Goal: Task Accomplishment & Management: Complete application form

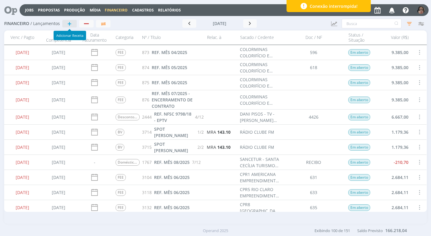
click at [72, 24] on button "+" at bounding box center [69, 24] width 14 height 8
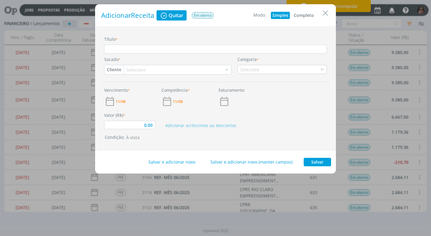
type input "0,00"
type input "R"
type input "0,00"
type input "RE"
type input "0,00"
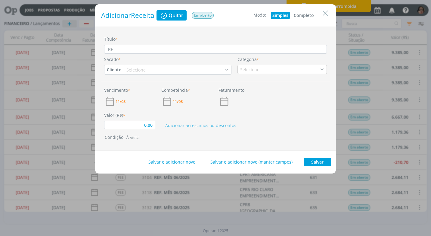
type input "REN"
type input "0,00"
type input "REND"
type input "0,00"
type input "REND"
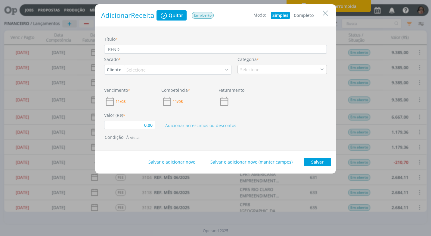
type input "0,00"
type input "REND P"
type input "0,00"
type input "REND PA"
type input "0,00"
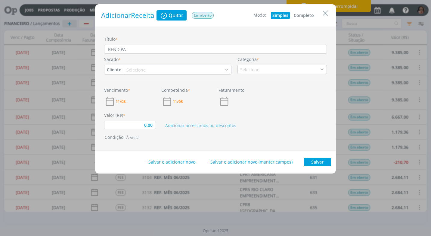
type input "REND PAG"
type input "0,00"
type input "REND PAGO"
type input "0,00"
type input "REND PAGO"
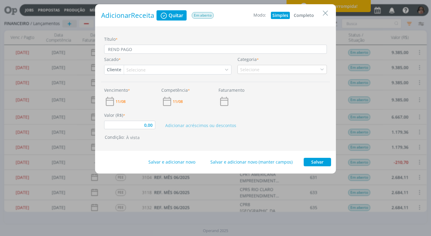
type input "0,00"
type input "REND PAGO A"
type input "0,00"
type input "REND PAGO AP"
type input "0,00"
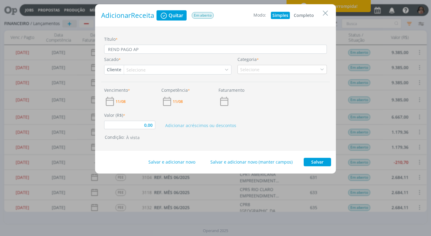
type input "REND PAGO APL"
type input "0,00"
type input "REND PAGO APLI"
type input "0,00"
type input "REND PAGO APLIC"
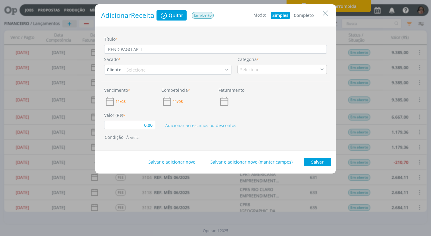
type input "0,00"
type input "REND PAGO APLIC"
type input "0,00"
type input "REND PAGO APLIC A"
type input "0,00"
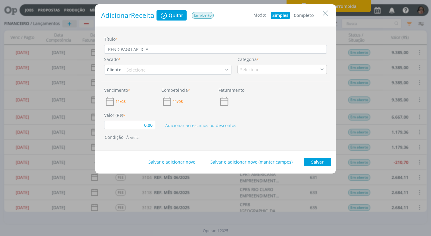
type input "REND PAGO APLIC AU"
type input "0,00"
type input "REND PAGO APLIC AUT"
type input "0,00"
type input "REND PAGO APLIC AUTA"
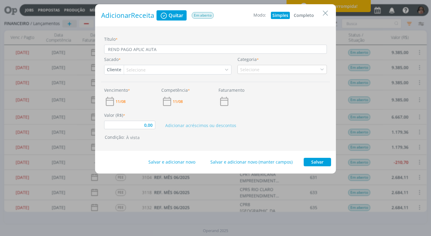
type input "0,00"
type input "REND PAGO APLIC AUTAP"
type input "0,00"
type input "REND PAGO APLIC AUTAPR"
type input "0,00"
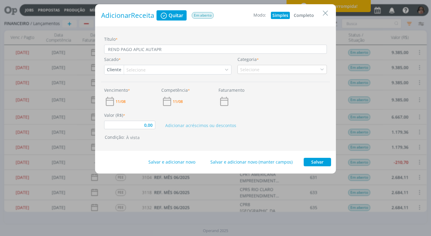
drag, startPoint x: 153, startPoint y: 51, endPoint x: 153, endPoint y: 55, distance: 3.6
click at [153, 51] on input "REND PAGO APLIC AUTAPR" at bounding box center [215, 49] width 223 height 9
type input "REND PAGO APLIC AUT APR"
type input "0,00"
type input "REND PAGO APLIC AUT APR"
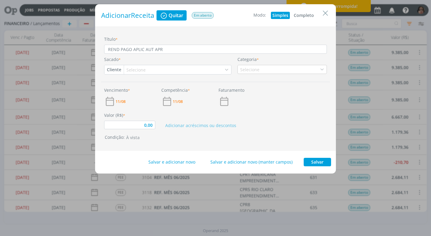
click at [304, 14] on button "Completo" at bounding box center [303, 15] width 23 height 7
type input "0,00"
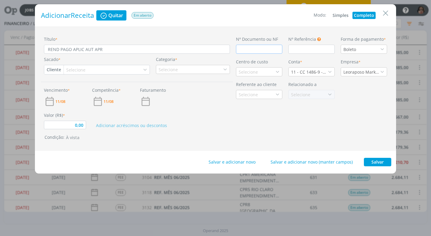
click at [254, 48] on input "dialog" at bounding box center [259, 49] width 46 height 9
type input "R"
type input "0,00"
type input "RE"
type input "0,00"
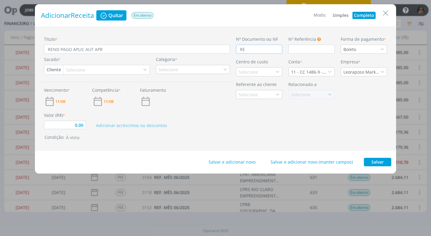
type input "R"
type input "0,00"
type input "C"
type input "0,00"
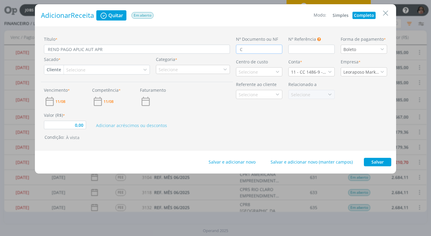
type input "CR"
type input "0,00"
type input "CRE"
type input "0,00"
type input "CRED"
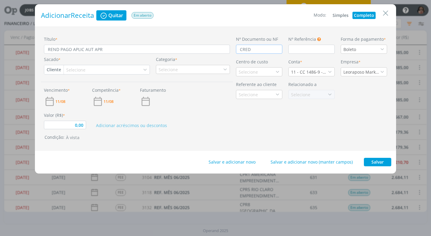
type input "0,00"
type input "CRED"
type input "0,00"
type input "CRED A"
type input "0,00"
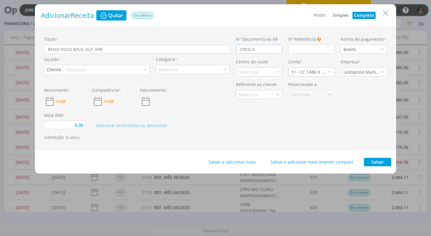
type input "CRED AU"
type input "0,00"
type input "CRED AUT"
type input "0,00"
type input "CRED AUTO"
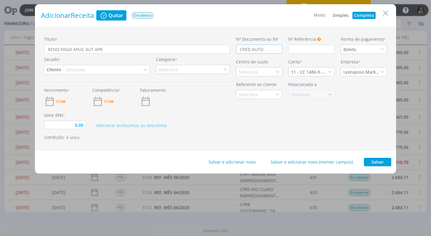
type input "0,00"
type input "CRED AUTOM"
type input "0,00"
type input "CRED AUTOMA"
type input "0,00"
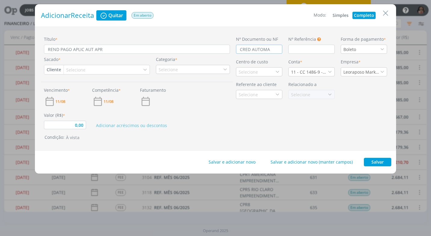
type input "CRED AUTOMAT"
type input "0,00"
type input "CRED AUTOMATI"
type input "0,00"
type input "CRED AUTOMATIC"
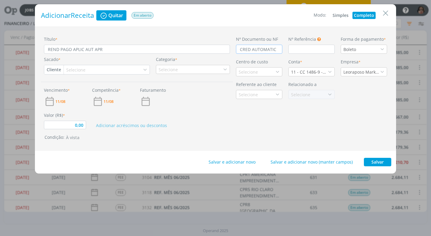
type input "0,00"
type input "CRED AUTOMATICO"
click at [385, 48] on div "Boleto" at bounding box center [364, 49] width 46 height 9
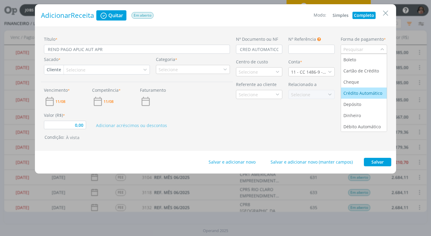
drag, startPoint x: 380, startPoint y: 92, endPoint x: 340, endPoint y: 86, distance: 40.2
click at [379, 92] on div "Crédito Automático" at bounding box center [364, 93] width 40 height 6
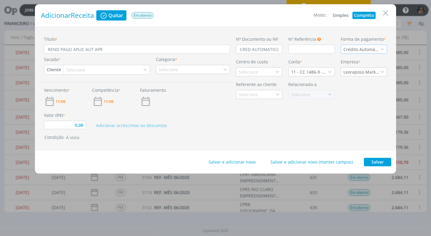
click at [54, 67] on button "Cliente" at bounding box center [53, 69] width 19 height 9
click at [68, 85] on link "Fornecedor" at bounding box center [69, 90] width 48 height 10
type input "0,00"
click at [76, 68] on div "Selecione" at bounding box center [85, 70] width 20 height 6
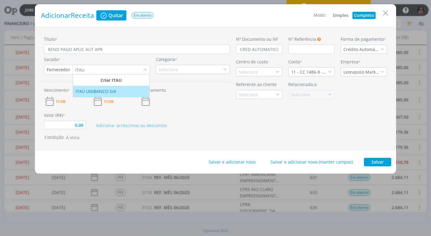
type input "ITAU"
click at [86, 93] on div "ITAÚ UNIBANCO S/A" at bounding box center [97, 91] width 42 height 6
type input "0,00"
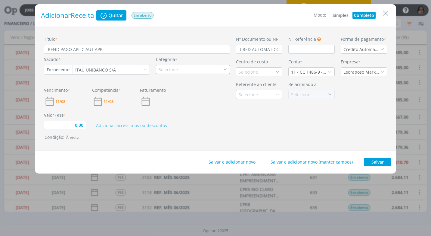
click at [225, 70] on icon "dialog" at bounding box center [225, 69] width 4 height 4
type input "REND"
click at [206, 90] on div "Rendimento Aplicação" at bounding box center [184, 88] width 54 height 6
type input "0,00"
click at [247, 71] on div "Selecione" at bounding box center [249, 72] width 20 height 6
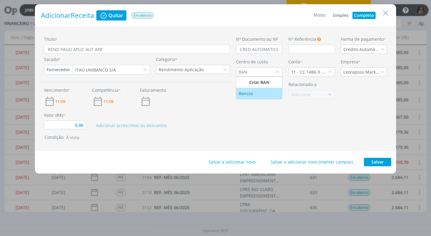
type input "BAN"
drag, startPoint x: 277, startPoint y: 95, endPoint x: 266, endPoint y: 89, distance: 12.9
click at [275, 95] on div "Bancos" at bounding box center [259, 93] width 41 height 6
drag, startPoint x: 333, startPoint y: 71, endPoint x: 329, endPoint y: 73, distance: 3.8
click at [332, 71] on div "11 - CC 1486-9 - [GEOGRAPHIC_DATA]" at bounding box center [312, 71] width 46 height 9
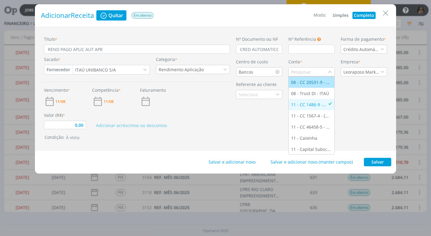
click at [313, 82] on div "08 - CC 20531-9 - ITAÚ" at bounding box center [311, 82] width 41 height 6
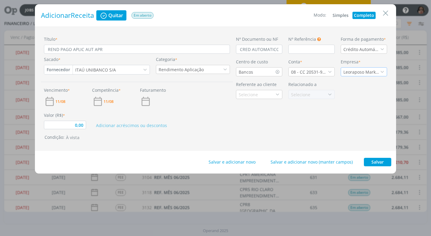
click at [379, 70] on div "Leoraposo Marketing Ltda." at bounding box center [364, 71] width 46 height 9
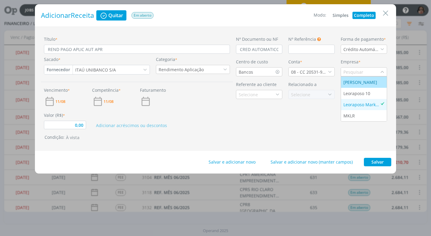
drag, startPoint x: 369, startPoint y: 83, endPoint x: 365, endPoint y: 82, distance: 4.3
click at [369, 82] on div "Leonardo Carvalho Raposo de Almeida" at bounding box center [361, 82] width 35 height 6
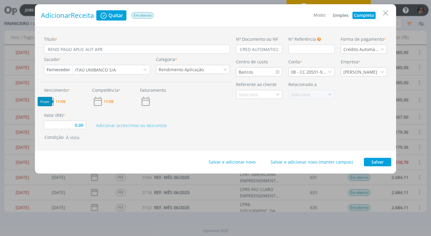
click at [62, 101] on span "11/08" at bounding box center [60, 101] width 10 height 4
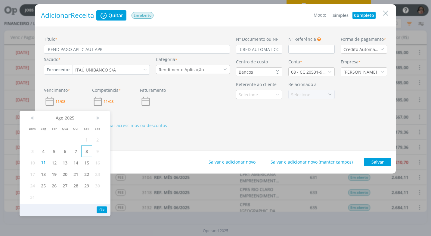
click at [86, 152] on span "8" at bounding box center [86, 150] width 11 height 11
drag, startPoint x: 101, startPoint y: 211, endPoint x: 88, endPoint y: 183, distance: 31.1
click at [101, 210] on button "Ok" at bounding box center [102, 209] width 11 height 7
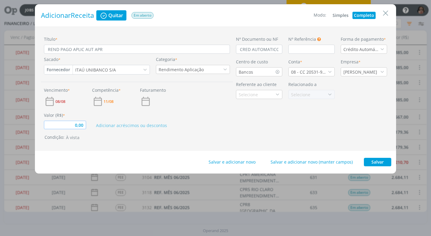
click at [68, 125] on input "0,00" at bounding box center [65, 124] width 42 height 8
click at [275, 139] on div "Nº Documento ou NF CRED AUTOMATICO Nº Referência Este campo pode ser utilizado …" at bounding box center [311, 88] width 157 height 105
click at [371, 161] on button "Salvar" at bounding box center [377, 162] width 27 height 8
type input "1,69"
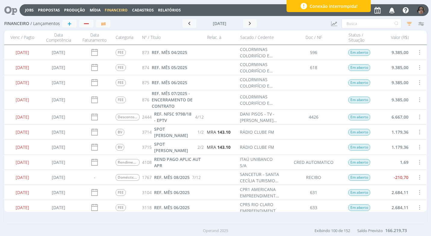
click at [416, 160] on span at bounding box center [419, 162] width 7 height 8
click at [396, 165] on div "Quitar" at bounding box center [400, 167] width 60 height 9
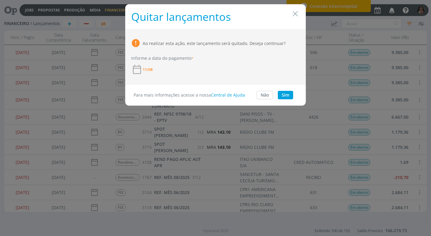
click at [143, 66] on div "11/08" at bounding box center [215, 69] width 169 height 11
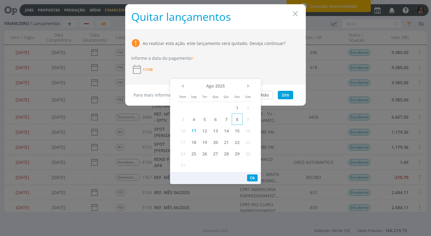
click at [235, 119] on span "8" at bounding box center [237, 118] width 11 height 11
drag, startPoint x: 253, startPoint y: 175, endPoint x: 252, endPoint y: 171, distance: 4.0
click at [252, 175] on button "Ok" at bounding box center [252, 177] width 11 height 7
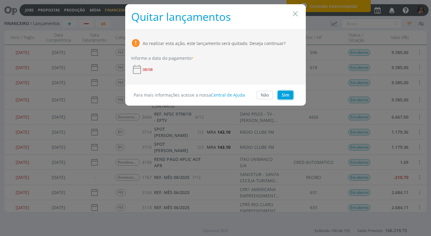
click at [285, 95] on button "Sim" at bounding box center [285, 95] width 15 height 8
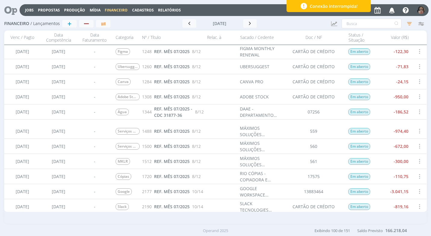
scroll to position [512, 0]
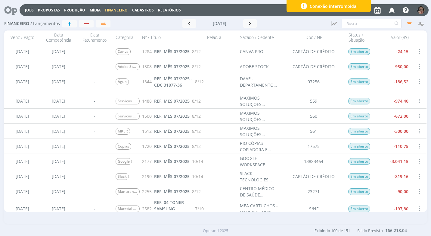
click at [416, 145] on span at bounding box center [419, 146] width 7 height 8
click at [415, 145] on div "Selecionar" at bounding box center [400, 142] width 60 height 9
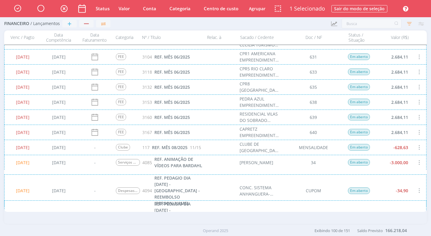
scroll to position [91, 0]
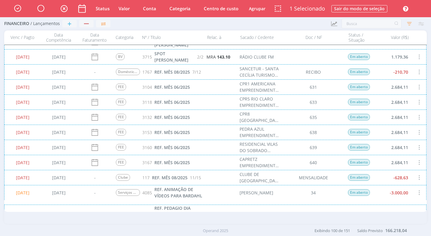
click at [415, 147] on div "08/08/2025 07/04/2025 FEE 3160 REF. MÊS 06/2025 RESIDENCIAL VILAS DO SOBRADO EM…" at bounding box center [215, 146] width 423 height 15
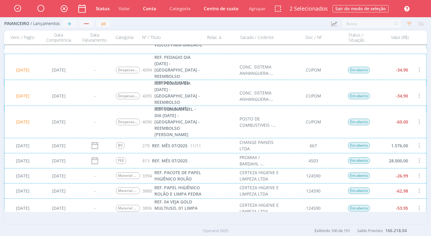
scroll to position [271, 0]
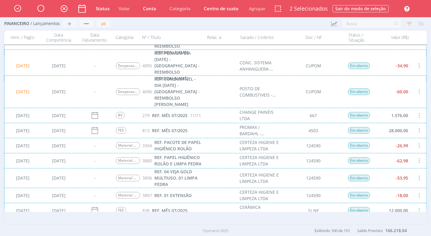
click at [410, 111] on div "12/08/2025 09/08/2025 BV 279 REF. MÊS 07/2025 11/11 CHANGE PAINÉIS LTDA 667 Em …" at bounding box center [215, 115] width 423 height 15
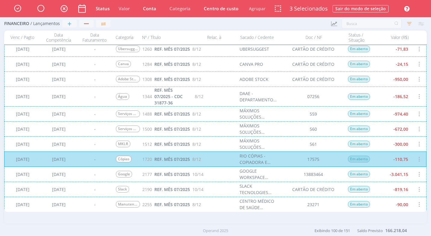
scroll to position [422, 0]
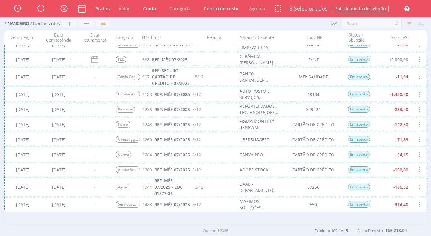
click at [417, 92] on div "15/08/2025 21/05/2025 - Combustível 1188 REF. MÊS 07/2025 8/12 AUTO POSTO E SER…" at bounding box center [215, 93] width 423 height 15
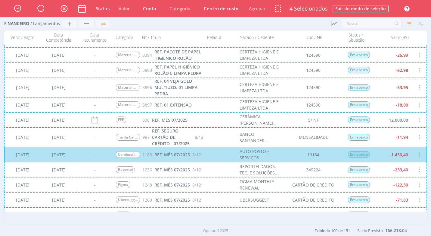
scroll to position [301, 0]
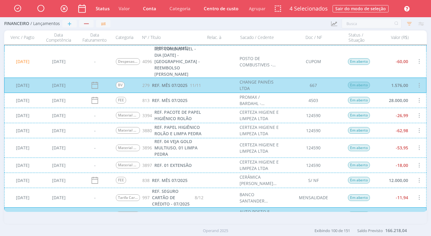
click at [410, 115] on div "12/08/2025 15/05/2025 - Material de Higiene e Limpeza 3394 REF. PACOTE DE PAPEL…" at bounding box center [215, 115] width 423 height 15
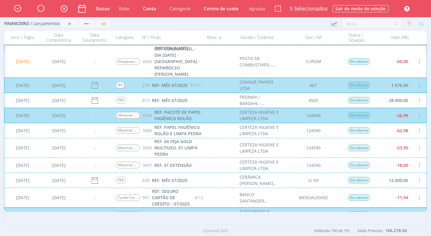
click at [410, 130] on div "12/08/2025 11/07/2025 - Material de Higiene e Limpeza 3880 REF. PAPEL HIGIÊNICO…" at bounding box center [215, 130] width 423 height 15
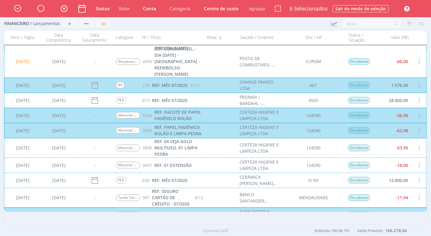
click at [407, 145] on div "12/08/2025 15/07/2025 - Material de Higiene e Limpeza 3896 REF. 04 VEJA GOLD MU…" at bounding box center [215, 148] width 423 height 20
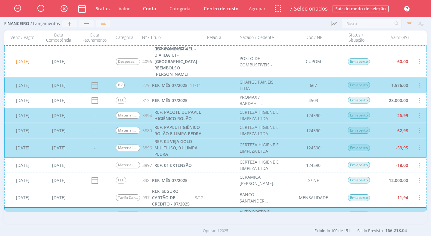
click at [405, 163] on div "12/08/2025 15/07/2025 - Material de Escritório 3897 REF. 01 EXTENSÃO CERTEZA HI…" at bounding box center [215, 164] width 423 height 15
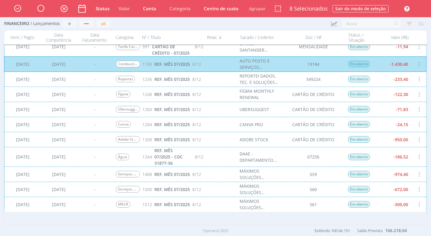
scroll to position [482, 0]
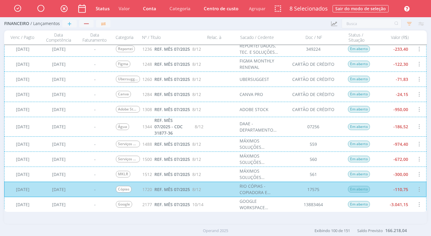
click at [410, 161] on div "15/08/2025 22/05/2025 - Serviços Contábeis 1500 REF. MÊS 07/2025 8/12 MÁXIMOS S…" at bounding box center [215, 158] width 423 height 15
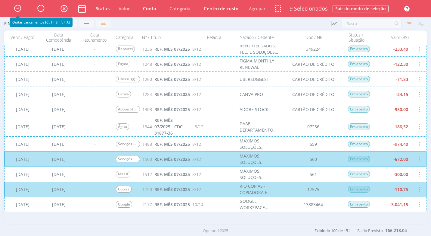
click at [16, 6] on icon "button" at bounding box center [17, 8] width 11 height 10
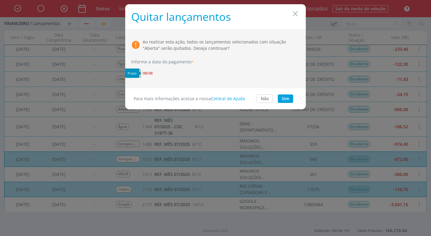
click at [147, 72] on span "08/08" at bounding box center [148, 73] width 10 height 4
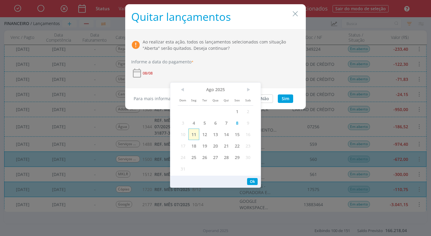
click at [191, 132] on span "11" at bounding box center [194, 133] width 11 height 11
click at [248, 183] on button "Ok" at bounding box center [252, 181] width 11 height 7
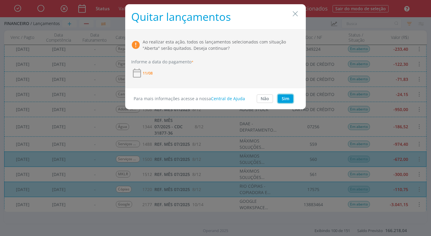
click at [282, 98] on button "Sim" at bounding box center [285, 98] width 15 height 8
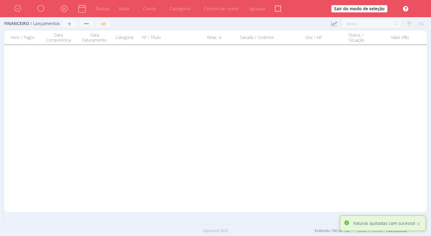
scroll to position [0, 0]
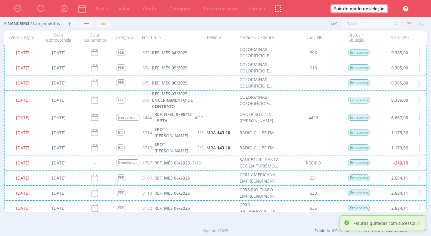
click at [370, 7] on button "Sair do modo de seleção" at bounding box center [360, 8] width 56 height 7
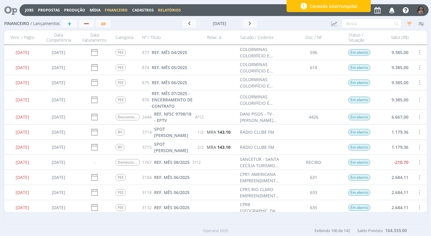
click at [172, 10] on link "Relatórios" at bounding box center [169, 10] width 23 height 5
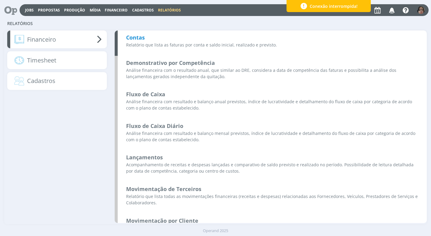
click at [137, 38] on b "Contas" at bounding box center [135, 37] width 19 height 7
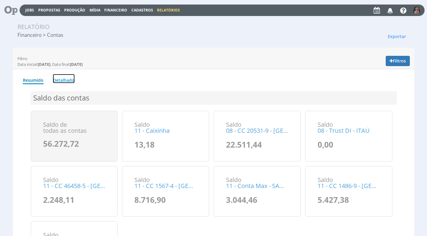
click at [68, 81] on link "Detalhado" at bounding box center [64, 78] width 22 height 9
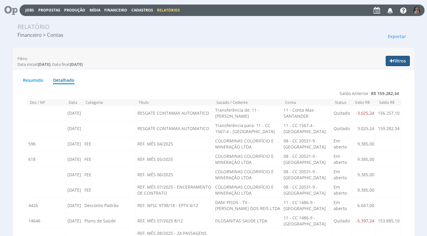
drag, startPoint x: 395, startPoint y: 60, endPoint x: 252, endPoint y: 99, distance: 148.1
click at [393, 61] on button "Filtros" at bounding box center [397, 61] width 24 height 10
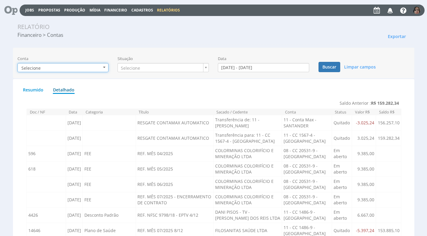
click at [103, 65] on button "Selecione" at bounding box center [62, 67] width 91 height 9
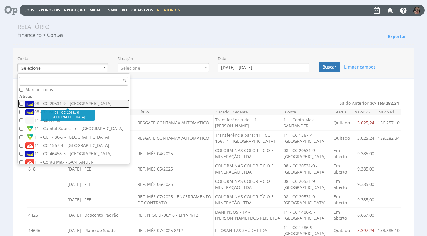
click at [76, 100] on label "08 - CC 20531-9 - [GEOGRAPHIC_DATA]" at bounding box center [74, 103] width 98 height 7
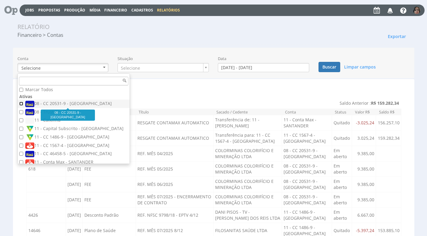
click at [23, 101] on input "08 - CC 20531-9 - [GEOGRAPHIC_DATA]" at bounding box center [21, 103] width 4 height 4
checkbox input "true"
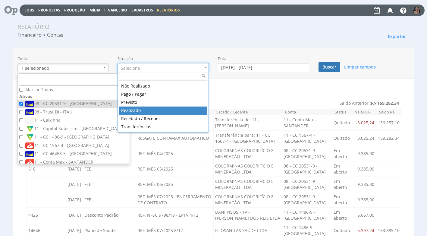
type input "realizado"
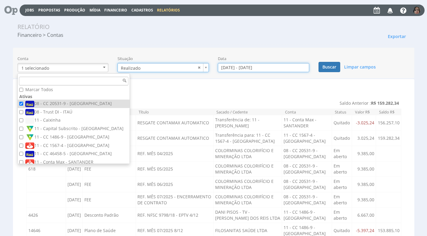
click at [226, 68] on input "01/08/2025 - 31/08/2025" at bounding box center [263, 67] width 91 height 9
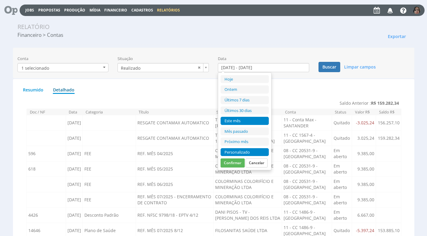
click at [234, 151] on li "Personalizado" at bounding box center [244, 152] width 48 height 8
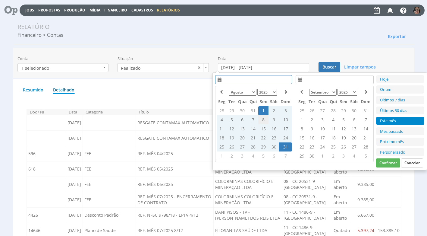
click at [262, 121] on td "8" at bounding box center [263, 119] width 10 height 9
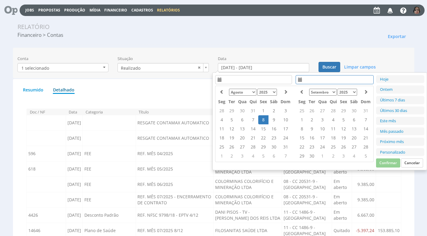
click at [263, 121] on td "8" at bounding box center [263, 119] width 10 height 9
click at [388, 160] on button "Confirmar" at bounding box center [388, 162] width 24 height 9
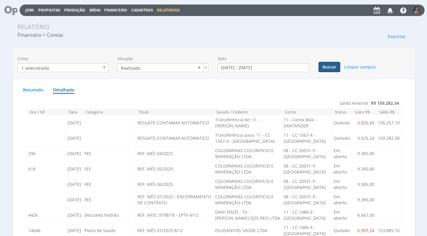
click at [326, 67] on button "Buscar" at bounding box center [329, 67] width 22 height 10
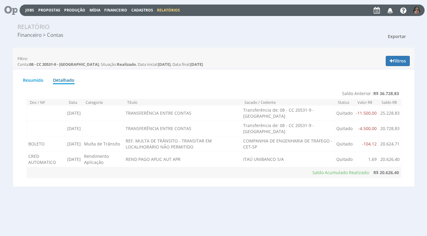
click at [399, 36] on span "Exportar" at bounding box center [397, 36] width 18 height 6
click at [377, 64] on link "Imprimir" at bounding box center [386, 64] width 48 height 8
click at [399, 63] on button "Filtros" at bounding box center [397, 61] width 24 height 10
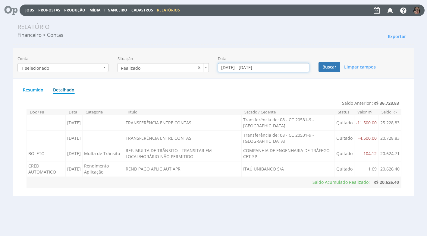
click at [236, 68] on input "08/08/2025 - 08/08/2025" at bounding box center [263, 67] width 91 height 9
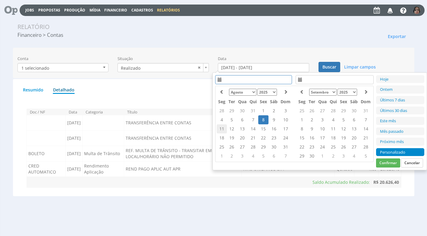
click at [217, 127] on td "11" at bounding box center [222, 128] width 10 height 9
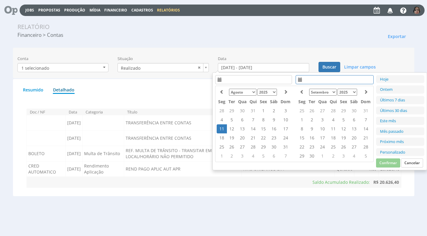
click at [221, 128] on td "11" at bounding box center [222, 128] width 10 height 9
click at [382, 164] on button "Confirmar" at bounding box center [388, 162] width 24 height 9
type input "11/08/2025 - 11/08/2025"
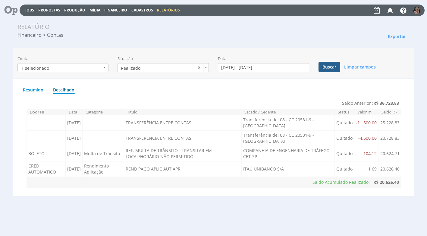
click at [327, 67] on button "Buscar" at bounding box center [329, 67] width 22 height 10
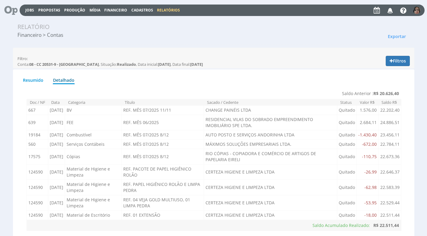
scroll to position [17, 0]
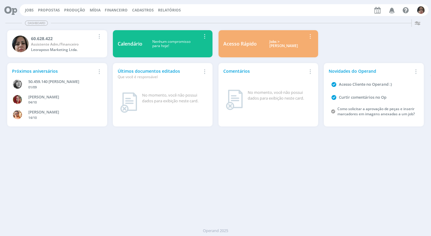
click at [121, 9] on span "Financeiro" at bounding box center [116, 10] width 23 height 5
click at [107, 21] on link "Lançamentos" at bounding box center [117, 20] width 51 height 9
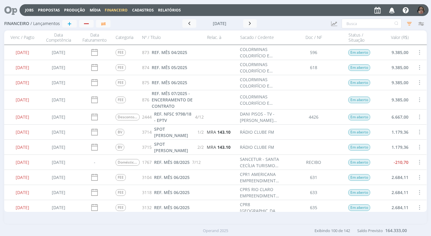
click at [196, 138] on div "3714 SPOT VILAS 1/2" at bounding box center [172, 131] width 64 height 15
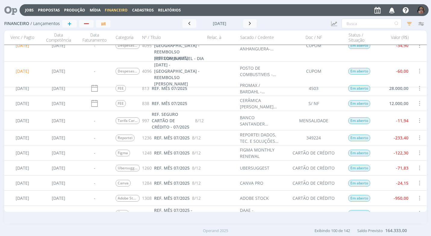
scroll to position [211, 0]
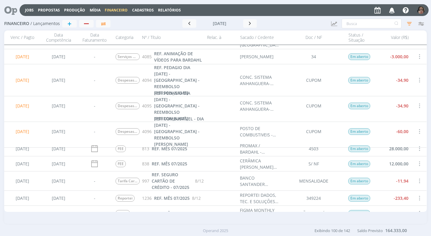
click at [416, 76] on span at bounding box center [419, 80] width 7 height 8
click at [414, 73] on div "Selecionar" at bounding box center [400, 73] width 60 height 9
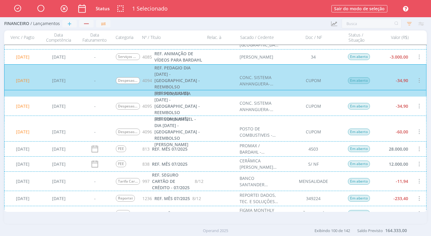
scroll to position [211, 0]
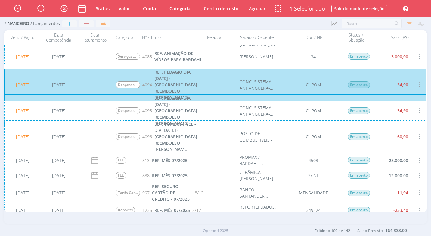
click at [415, 105] on div "11/08/2025 08/08/2025 - Despesas com Reuniões / Eventos 4095 REF. PEDAGIO DIA 0…" at bounding box center [215, 110] width 423 height 32
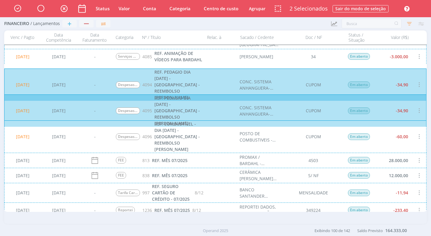
click at [416, 139] on div "11/08/2025 08/08/2025 - Despesas com Reuniões / Eventos 4096 REF. COMBUSTÍVEL -…" at bounding box center [215, 136] width 423 height 32
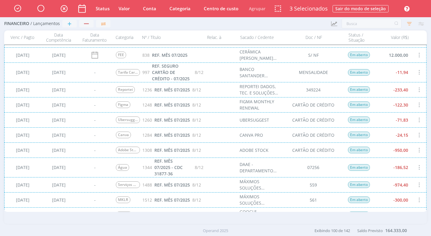
scroll to position [392, 0]
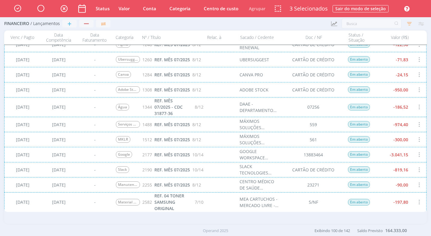
click at [411, 135] on div "15/08/2025 22/05/2025 - MKLR 1512 REF. MÊS 07/2025 8/12 MÁXIMOS SOLUÇÕES EMPRES…" at bounding box center [215, 139] width 423 height 15
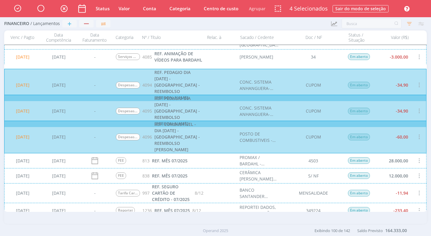
scroll to position [121, 0]
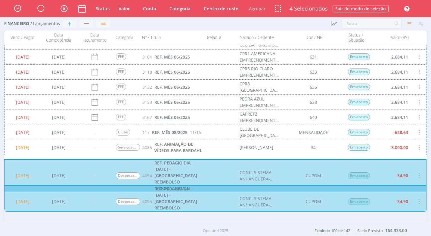
click at [411, 127] on div "10/08/2025 08/10/2024 - Clube 117 REF. MÊS 08/2025 11/15 CLUBE DE CAMPO DE RIO …" at bounding box center [215, 131] width 423 height 15
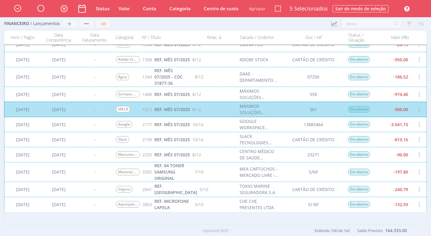
scroll to position [512, 0]
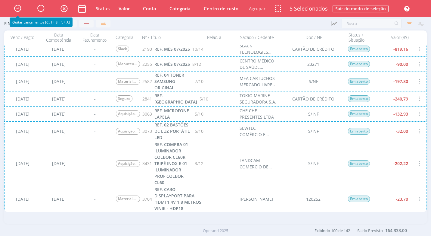
click at [19, 9] on icon "button" at bounding box center [17, 8] width 11 height 10
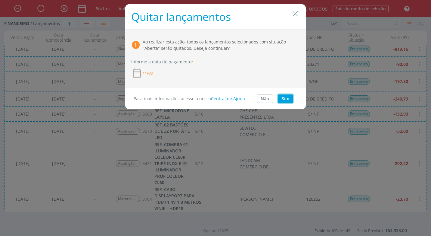
click at [282, 98] on button "Sim" at bounding box center [285, 98] width 15 height 8
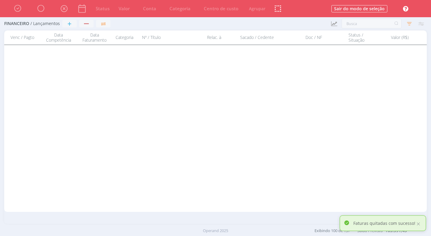
scroll to position [0, 0]
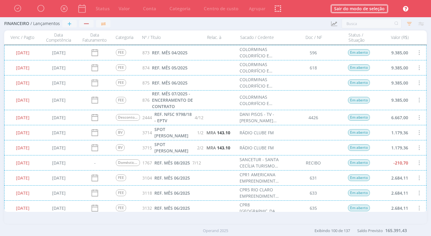
click at [377, 9] on button "Sair do modo de seleção" at bounding box center [360, 8] width 56 height 7
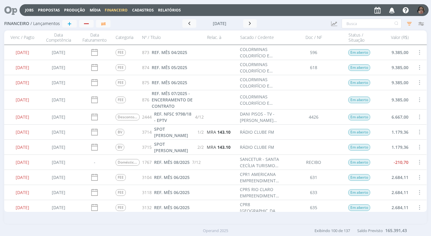
click at [169, 7] on div "Jobs Propostas Produção Mídia Financeiro Cadastros Relatórios Notificações Cent…" at bounding box center [224, 10] width 409 height 12
click at [170, 12] on link "Relatórios" at bounding box center [169, 10] width 23 height 5
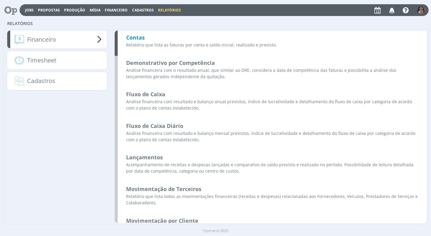
click at [139, 37] on b "Contas" at bounding box center [135, 37] width 19 height 7
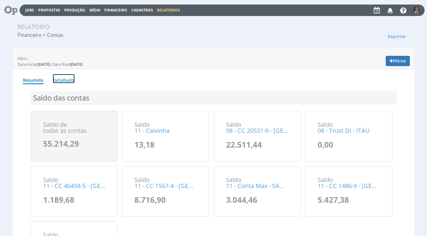
click at [67, 78] on link "Detalhado" at bounding box center [64, 78] width 22 height 9
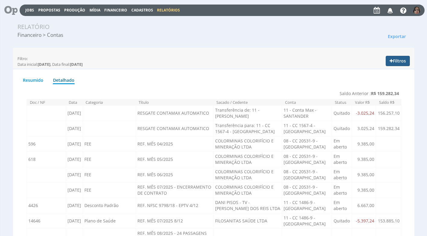
click at [393, 63] on button "Filtros" at bounding box center [397, 61] width 24 height 10
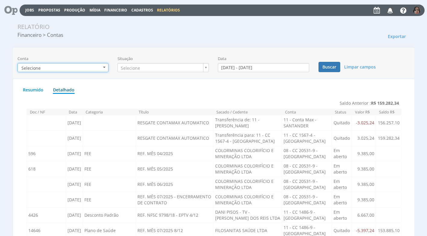
click at [105, 67] on b "button" at bounding box center [104, 67] width 2 height 1
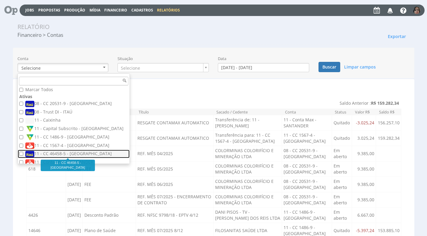
click at [83, 152] on label "11 - CC 46458-5 - [GEOGRAPHIC_DATA]" at bounding box center [74, 153] width 98 height 7
click at [23, 152] on input "11 - CC 46458-5 - [GEOGRAPHIC_DATA]" at bounding box center [21, 153] width 4 height 4
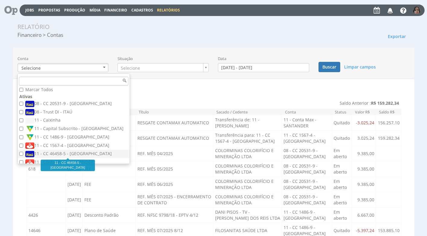
checkbox input "true"
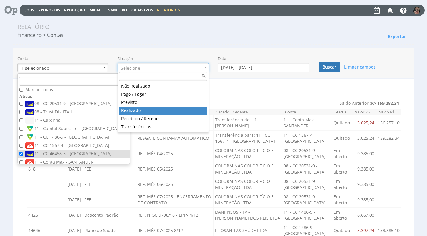
type input "realizado"
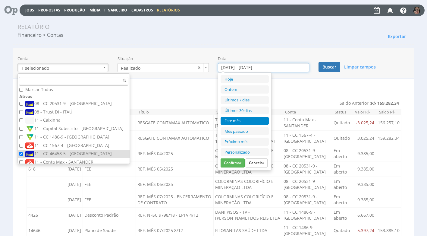
click at [224, 69] on input "01/08/2025 - 31/08/2025" at bounding box center [263, 67] width 91 height 9
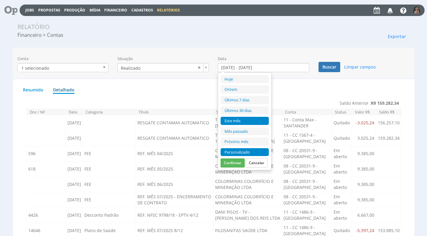
click at [247, 150] on li "Personalizado" at bounding box center [244, 152] width 48 height 8
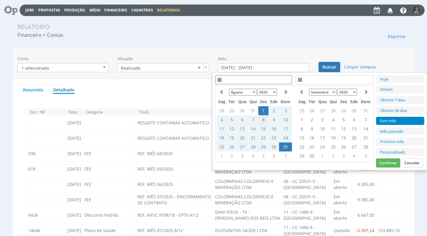
click at [263, 118] on td "8" at bounding box center [263, 119] width 10 height 9
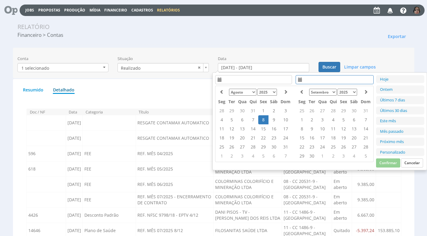
click at [262, 118] on td "8" at bounding box center [263, 119] width 10 height 9
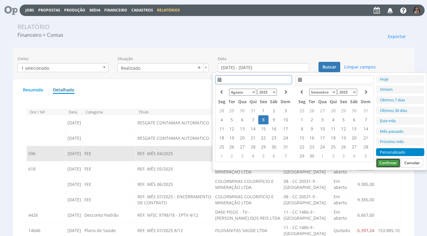
click at [391, 161] on button "Confirmar" at bounding box center [388, 162] width 24 height 9
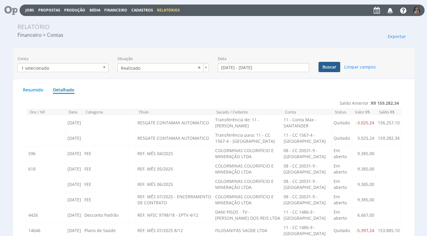
click at [326, 66] on button "Buscar" at bounding box center [329, 67] width 22 height 10
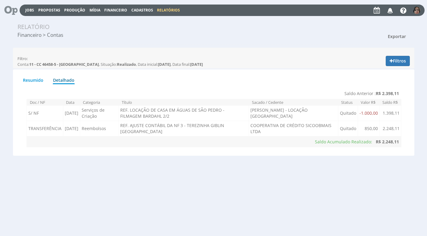
click at [393, 35] on span "Exportar" at bounding box center [397, 36] width 18 height 6
click at [372, 64] on link "Imprimir" at bounding box center [386, 64] width 48 height 8
click at [397, 61] on button "Filtros" at bounding box center [397, 61] width 24 height 10
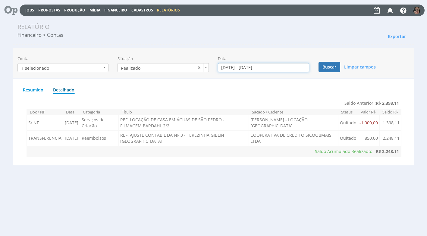
click at [231, 68] on input "08/08/2025 - 08/08/2025" at bounding box center [263, 67] width 91 height 9
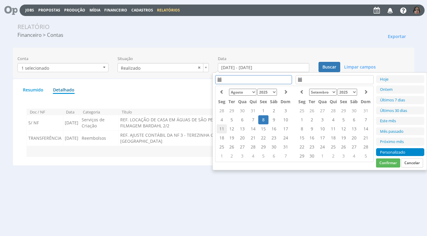
click at [217, 126] on td "11" at bounding box center [222, 128] width 10 height 9
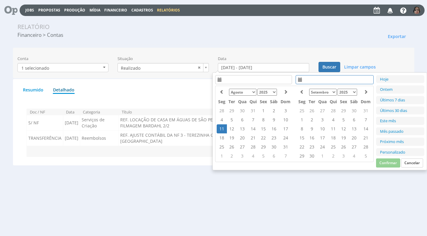
click at [220, 126] on td "11" at bounding box center [222, 128] width 10 height 9
click at [382, 159] on button "Confirmar" at bounding box center [388, 162] width 24 height 9
type input "11/08/2025 - 11/08/2025"
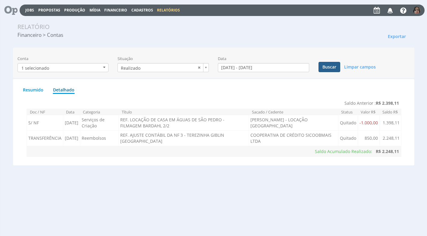
click at [329, 66] on button "Buscar" at bounding box center [329, 67] width 22 height 10
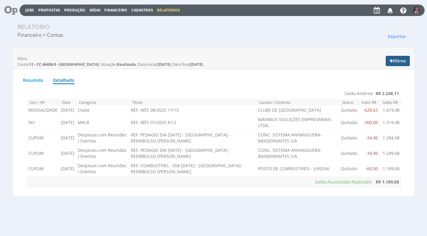
click at [398, 61] on button "Filtros" at bounding box center [397, 61] width 24 height 10
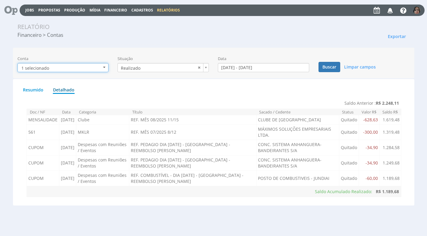
click at [106, 67] on button "1 selecionado" at bounding box center [62, 67] width 91 height 9
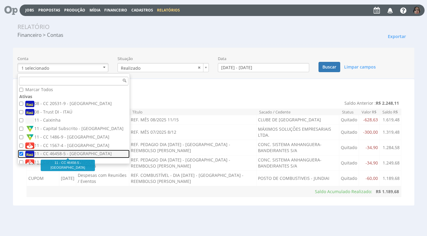
click at [71, 152] on label "11 - CC 46458-5 - [GEOGRAPHIC_DATA]" at bounding box center [74, 153] width 98 height 7
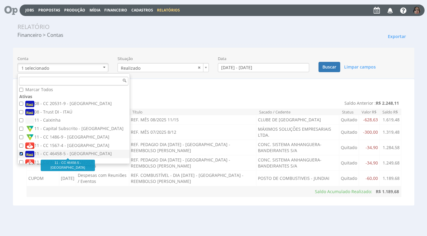
click at [23, 152] on input "11 - CC 46458-5 - [GEOGRAPHIC_DATA]" at bounding box center [21, 153] width 4 height 4
checkbox input "false"
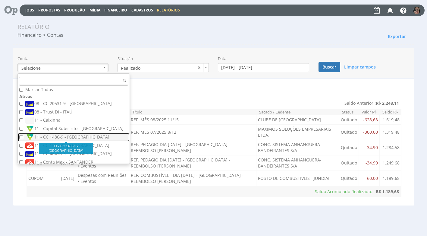
click at [79, 135] on label "11 - CC 1486-9 - [GEOGRAPHIC_DATA]" at bounding box center [74, 137] width 98 height 7
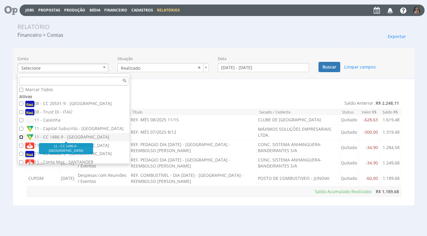
click at [23, 135] on input "11 - CC 1486-9 - [GEOGRAPHIC_DATA]" at bounding box center [21, 137] width 4 height 4
checkbox input "true"
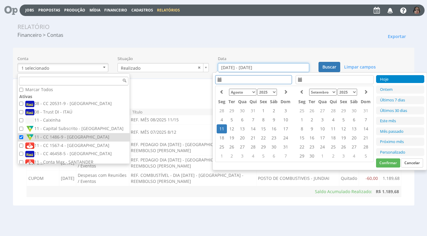
click at [238, 68] on input "11/08/2025 - 11/08/2025" at bounding box center [263, 67] width 91 height 9
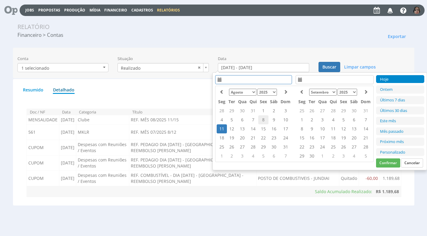
click at [264, 119] on td "8" at bounding box center [263, 119] width 10 height 9
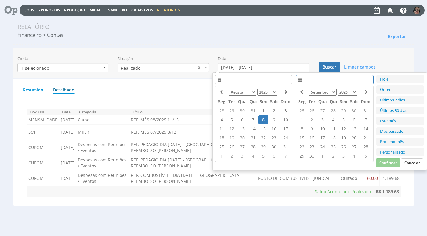
click at [264, 119] on td "8" at bounding box center [263, 119] width 10 height 9
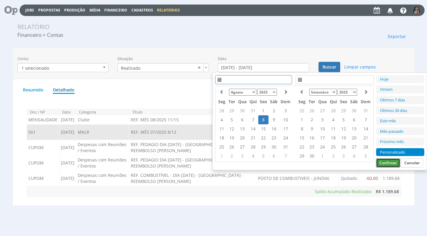
drag, startPoint x: 385, startPoint y: 165, endPoint x: 351, endPoint y: 131, distance: 48.1
click at [385, 164] on button "Confirmar" at bounding box center [388, 162] width 24 height 9
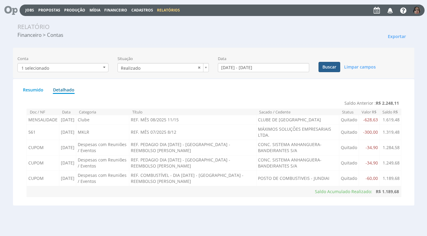
click at [329, 69] on button "Buscar" at bounding box center [329, 67] width 22 height 10
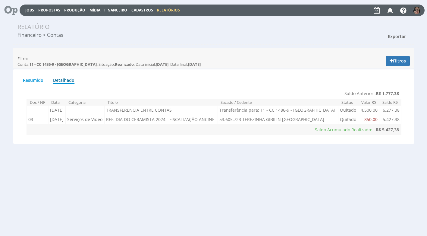
click at [397, 33] on span "Exportar" at bounding box center [397, 36] width 18 height 6
click at [383, 65] on link "Imprimir" at bounding box center [386, 64] width 48 height 8
click at [398, 62] on button "Filtros" at bounding box center [397, 61] width 24 height 10
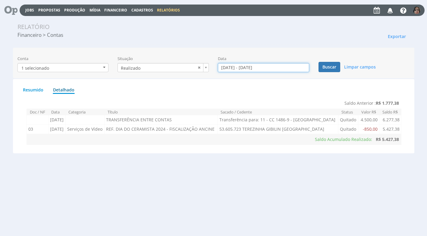
click at [233, 67] on input "08/08/2025 - 08/08/2025" at bounding box center [263, 67] width 91 height 9
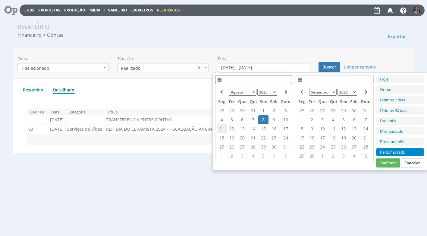
click at [221, 126] on td "11" at bounding box center [222, 128] width 10 height 9
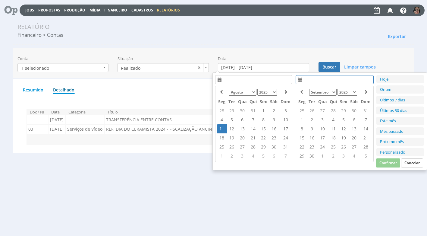
click at [221, 126] on td "11" at bounding box center [222, 128] width 10 height 9
click at [387, 163] on button "Confirmar" at bounding box center [388, 162] width 24 height 9
type input "11/08/2025 - 11/08/2025"
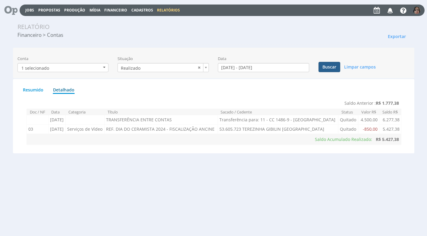
click at [331, 68] on button "Buscar" at bounding box center [329, 67] width 22 height 10
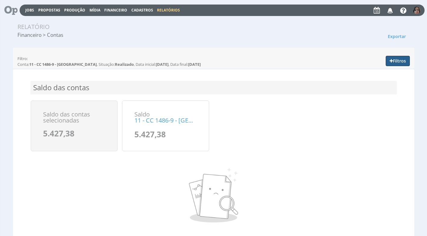
drag, startPoint x: 399, startPoint y: 57, endPoint x: 377, endPoint y: 57, distance: 21.7
click at [398, 57] on button "Filtros" at bounding box center [397, 61] width 24 height 10
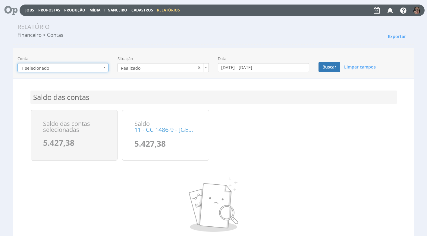
click at [105, 67] on b "button" at bounding box center [104, 67] width 2 height 1
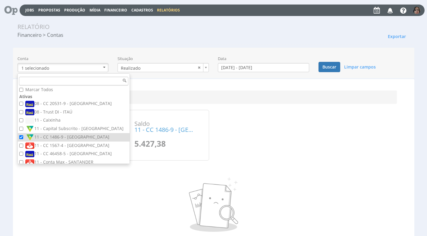
click at [266, 97] on h4 "Saldo das contas" at bounding box center [213, 96] width 366 height 13
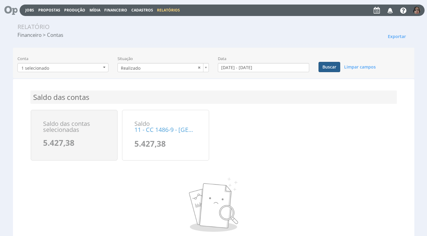
click at [327, 67] on button "Buscar" at bounding box center [329, 67] width 22 height 10
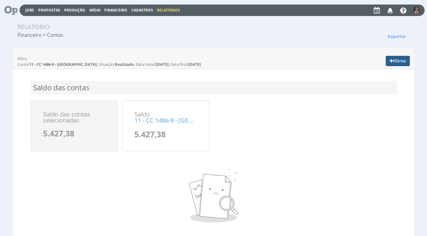
click at [398, 61] on button "Filtros" at bounding box center [397, 61] width 24 height 10
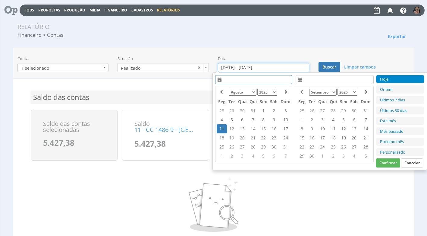
click at [235, 68] on input "11/08/2025 - 11/08/2025" at bounding box center [263, 67] width 91 height 9
click at [219, 127] on td "11" at bounding box center [222, 128] width 10 height 9
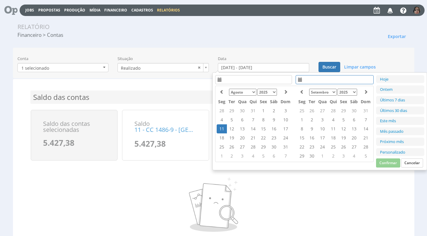
click at [220, 130] on td "11" at bounding box center [222, 128] width 10 height 9
drag, startPoint x: 386, startPoint y: 162, endPoint x: 381, endPoint y: 157, distance: 7.7
click at [386, 162] on button "Confirmar" at bounding box center [388, 162] width 24 height 9
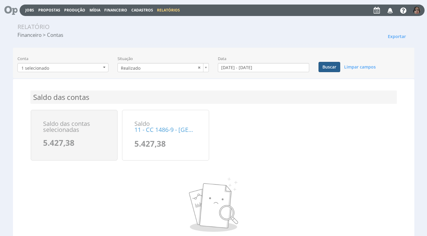
click at [333, 67] on button "Buscar" at bounding box center [329, 67] width 22 height 10
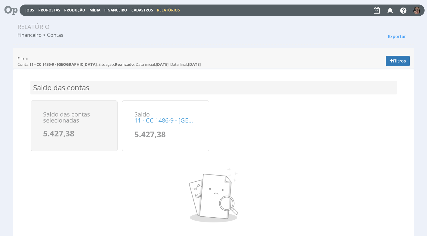
click at [117, 10] on span "Financeiro" at bounding box center [115, 10] width 23 height 5
click at [162, 8] on link "Relatórios" at bounding box center [168, 10] width 23 height 5
click at [102, 19] on link "Lançamentos" at bounding box center [116, 19] width 51 height 9
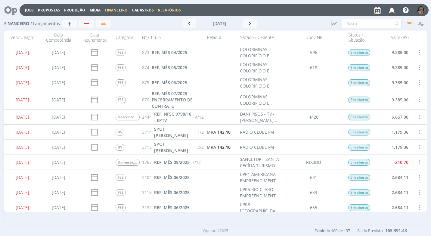
click at [167, 11] on link "Relatórios" at bounding box center [169, 10] width 23 height 5
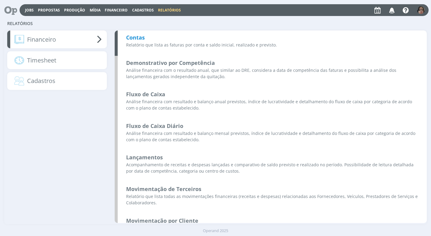
click at [142, 36] on b "Contas" at bounding box center [135, 37] width 19 height 7
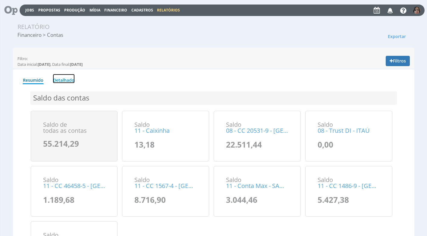
click at [69, 82] on link "Detalhado" at bounding box center [64, 78] width 22 height 9
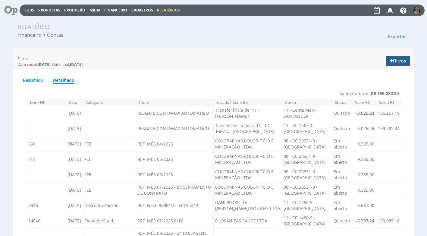
click at [402, 60] on button "Filtros" at bounding box center [397, 61] width 24 height 10
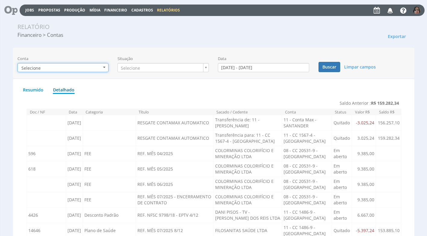
click at [104, 68] on button "Selecione" at bounding box center [62, 67] width 91 height 9
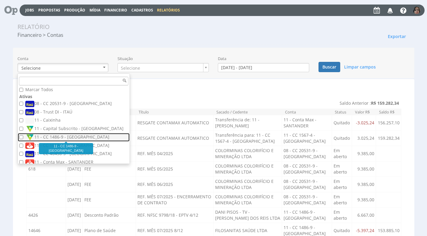
click at [70, 136] on label "11 - CC 1486-9 - SICOOB" at bounding box center [74, 137] width 98 height 7
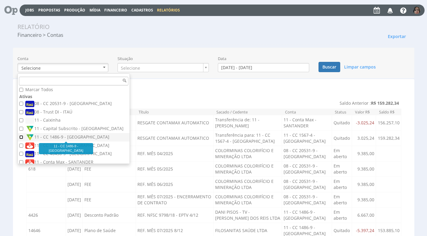
click at [23, 136] on input "11 - CC 1486-9 - SICOOB" at bounding box center [21, 137] width 4 height 4
checkbox input "true"
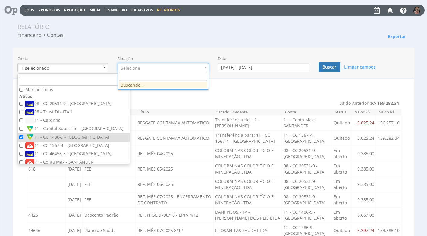
drag, startPoint x: 205, startPoint y: 69, endPoint x: 199, endPoint y: 82, distance: 14.5
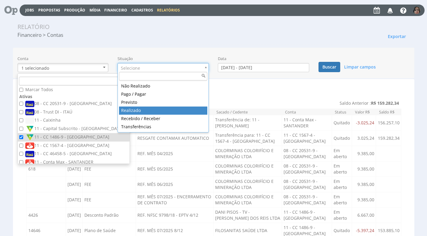
drag, startPoint x: 157, startPoint y: 108, endPoint x: 168, endPoint y: 107, distance: 11.2
type input "realizado"
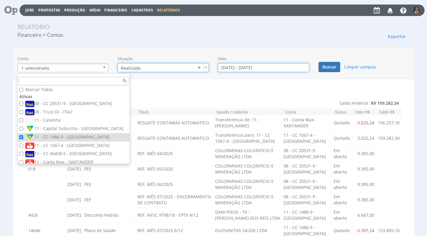
click at [234, 69] on input "01/08/2025 - 31/08/2025" at bounding box center [263, 67] width 91 height 9
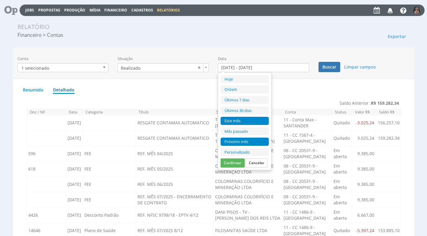
drag, startPoint x: 234, startPoint y: 150, endPoint x: 235, endPoint y: 145, distance: 4.8
click at [235, 146] on ul "Hoje Ontem Últimos 7 dias Últimos 30 dias Este mês Mês passado Próximo mês Pers…" at bounding box center [244, 115] width 48 height 81
click at [244, 152] on li "Personalizado" at bounding box center [244, 152] width 48 height 8
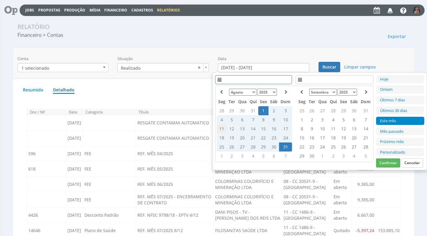
click at [219, 127] on td "11" at bounding box center [222, 128] width 10 height 9
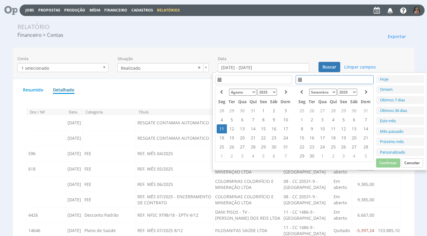
click at [222, 128] on td "11" at bounding box center [222, 128] width 10 height 9
click at [392, 160] on button "Confirmar" at bounding box center [388, 162] width 24 height 9
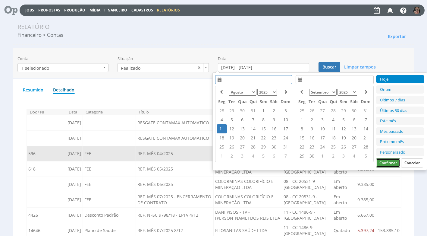
type input "[DATE] - [DATE]"
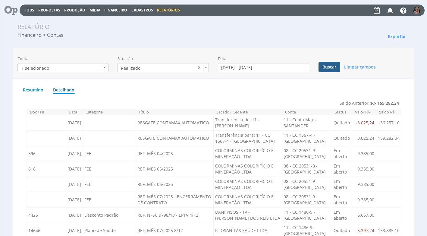
click at [330, 68] on button "Buscar" at bounding box center [329, 67] width 22 height 10
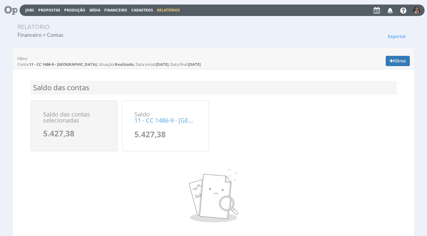
click at [110, 11] on span "Financeiro" at bounding box center [115, 10] width 23 height 5
click at [111, 19] on link "Lançamentos" at bounding box center [116, 19] width 51 height 9
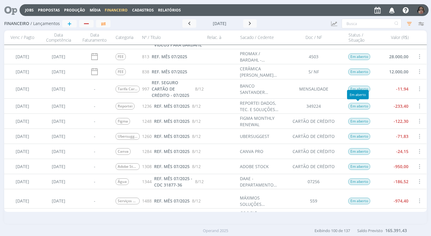
scroll to position [151, 0]
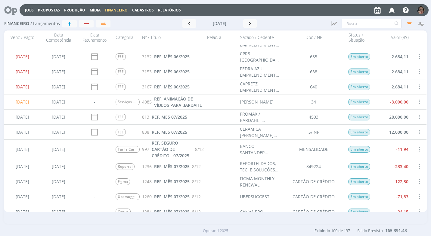
click at [413, 101] on div at bounding box center [419, 101] width 15 height 15
click at [419, 98] on span at bounding box center [419, 102] width 7 height 8
click at [406, 99] on div "Selecionar" at bounding box center [400, 98] width 60 height 9
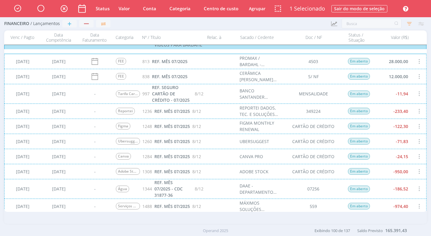
scroll to position [271, 0]
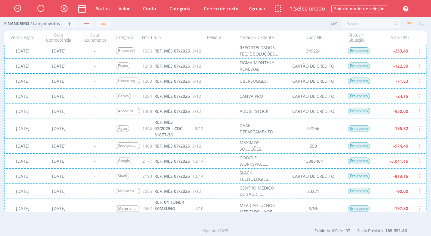
click at [417, 128] on div "[DATE] [DATE] - Água 1344 REF. MÊS 07/2025 - CDC 31877-36 8/12 DAAE - [GEOGRAPH…" at bounding box center [215, 128] width 423 height 20
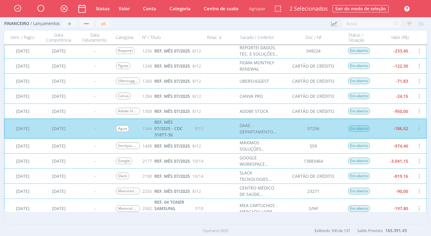
click at [406, 143] on div "[DATE] [DATE] - Serviços Contábeis 1488 REF. MÊS 07/2025 8/12 MÁXIMOS SOLUÇÕES …" at bounding box center [215, 145] width 423 height 15
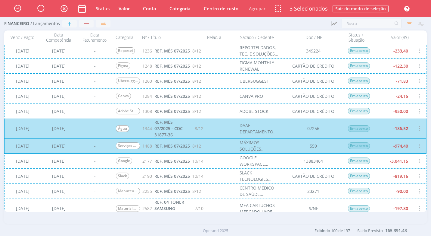
scroll to position [332, 0]
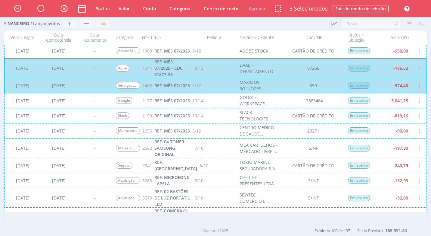
click at [408, 132] on div "[DATE] [DATE] - Manutenção e-Social 2255 REF. MÊS 07/2025 8/12 CENTRO MÉDICO DE…" at bounding box center [215, 130] width 423 height 15
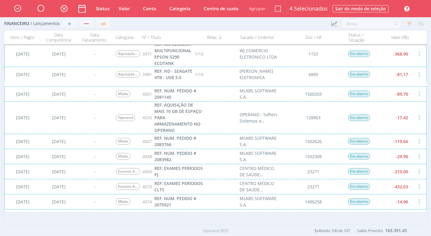
scroll to position [844, 0]
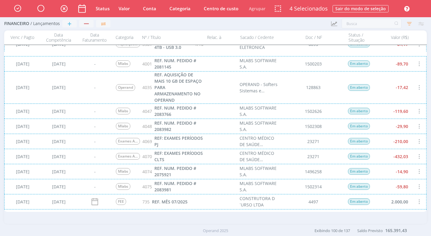
click at [417, 139] on div "[DATE] [DATE] - Exames Admissional / Demissional / Periódico 4069 REF: EXAMES P…" at bounding box center [215, 140] width 423 height 15
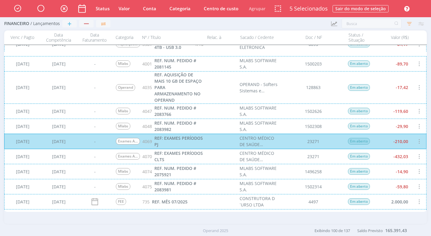
click at [417, 156] on div "15/08/2025 06/08/2025 - Exames Admissional / Demissional / Periódico 4070 REF: …" at bounding box center [215, 155] width 423 height 15
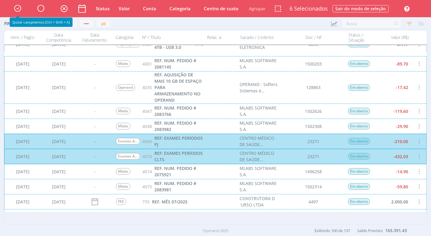
click at [16, 7] on icon "button" at bounding box center [17, 8] width 11 height 10
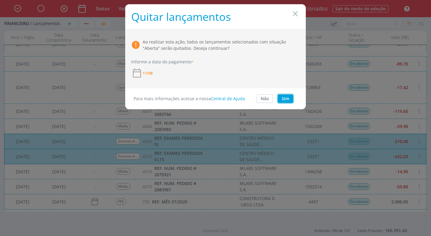
click at [283, 100] on button "Sim" at bounding box center [285, 98] width 15 height 8
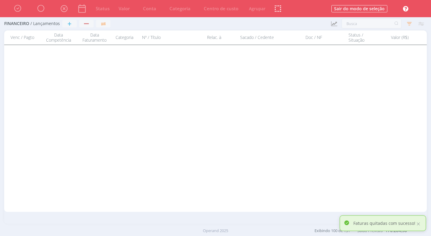
scroll to position [0, 0]
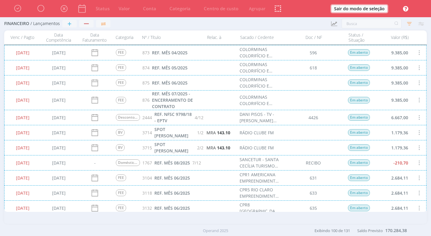
click at [376, 10] on button "Sair do modo de seleção" at bounding box center [360, 8] width 56 height 7
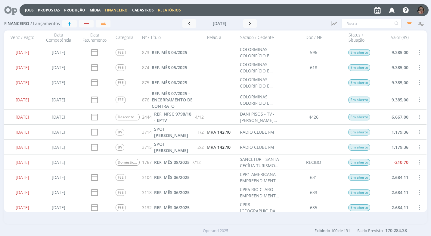
click at [167, 11] on link "Relatórios" at bounding box center [169, 10] width 23 height 5
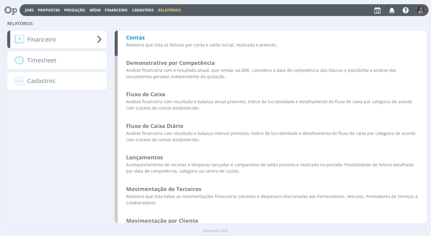
drag, startPoint x: 133, startPoint y: 36, endPoint x: 151, endPoint y: 47, distance: 22.1
click at [133, 36] on b "Contas" at bounding box center [135, 37] width 19 height 7
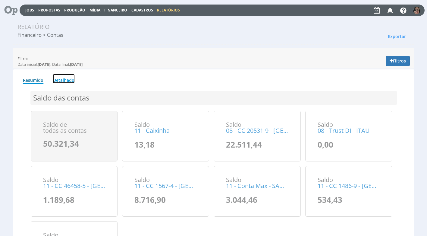
click at [59, 77] on link "Detalhado" at bounding box center [64, 78] width 22 height 9
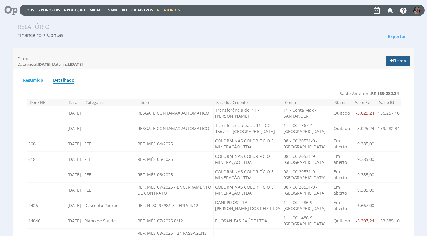
click at [396, 59] on button "Filtros" at bounding box center [397, 61] width 24 height 10
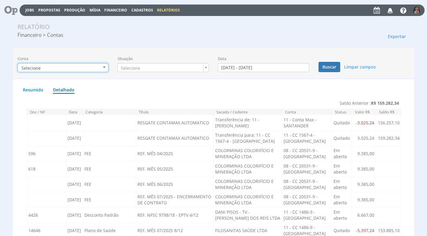
drag, startPoint x: 105, startPoint y: 67, endPoint x: 97, endPoint y: 70, distance: 8.5
click at [102, 67] on button "Selecione" at bounding box center [62, 67] width 91 height 9
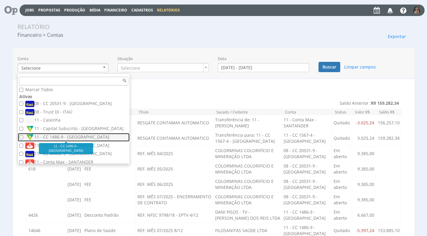
click at [89, 136] on label "11 - CC 1486-9 - [GEOGRAPHIC_DATA]" at bounding box center [74, 137] width 98 height 7
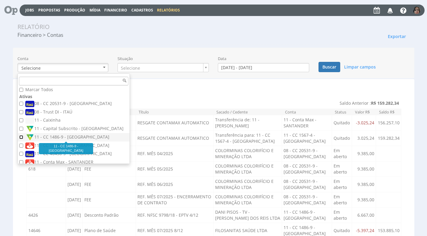
click at [23, 136] on input "11 - CC 1486-9 - [GEOGRAPHIC_DATA]" at bounding box center [21, 137] width 4 height 4
checkbox input "true"
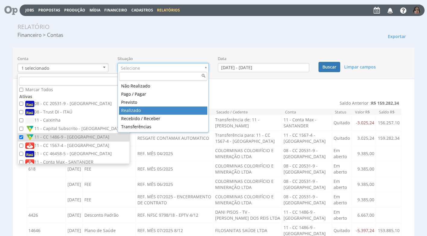
drag, startPoint x: 178, startPoint y: 110, endPoint x: 191, endPoint y: 104, distance: 14.7
type input "realizado"
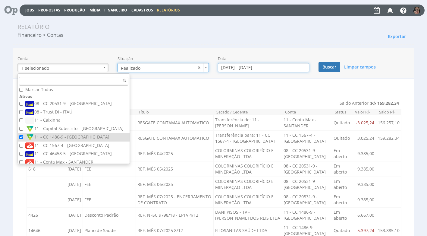
click at [233, 65] on input "01/08/2025 - 31/08/2025" at bounding box center [263, 67] width 91 height 9
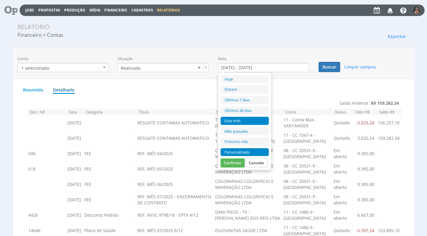
click at [234, 149] on li "Personalizado" at bounding box center [244, 152] width 48 height 8
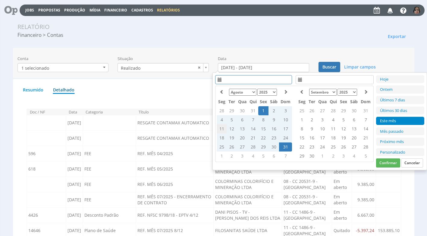
click at [220, 127] on td "11" at bounding box center [222, 128] width 10 height 9
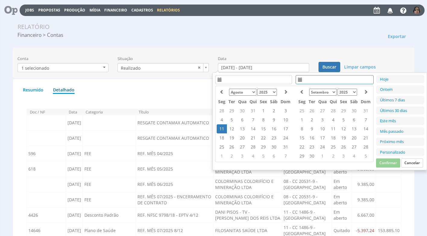
click at [218, 129] on td "11" at bounding box center [222, 128] width 10 height 9
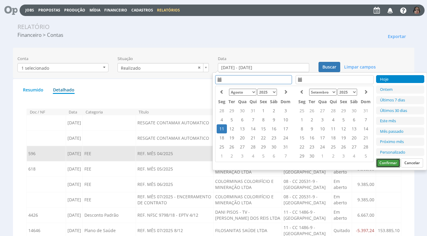
drag, startPoint x: 389, startPoint y: 160, endPoint x: 375, endPoint y: 154, distance: 15.6
click at [386, 159] on button "Confirmar" at bounding box center [388, 162] width 24 height 9
type input "[DATE] - [DATE]"
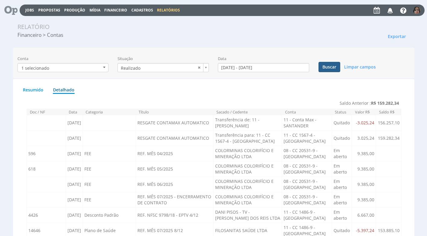
click at [333, 66] on button "Buscar" at bounding box center [329, 67] width 22 height 10
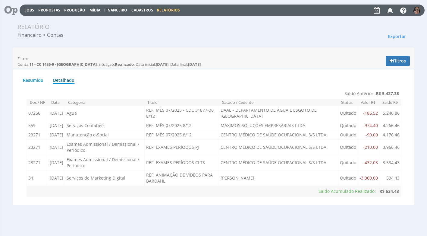
click at [106, 8] on span "Financeiro" at bounding box center [115, 10] width 23 height 5
click at [115, 20] on link "Lançamentos" at bounding box center [116, 19] width 51 height 9
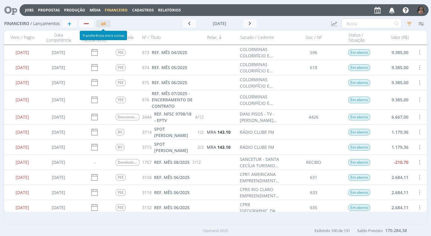
click at [105, 23] on icon "button" at bounding box center [103, 23] width 6 height 5
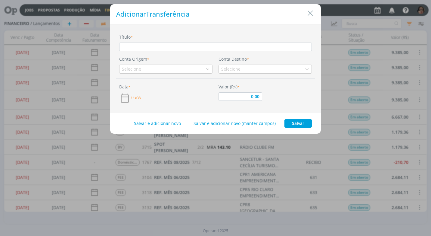
click at [129, 47] on input "dialog" at bounding box center [215, 46] width 193 height 8
type input "a"
type input "0,00"
type input "ap"
type input "0,00"
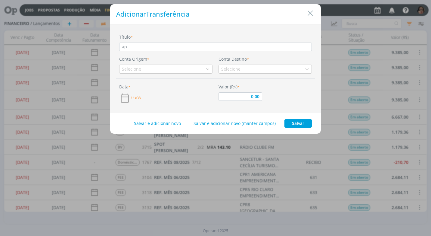
type input "apl"
type input "0,00"
type input "apli"
type input "0,00"
type input "aplic"
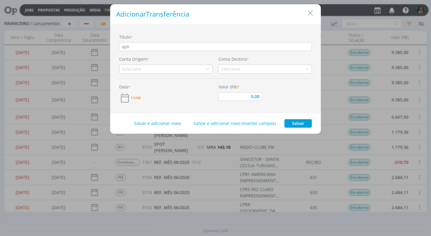
type input "0,00"
type input "aplica"
type input "0,00"
type input "aplicaç"
type input "0,00"
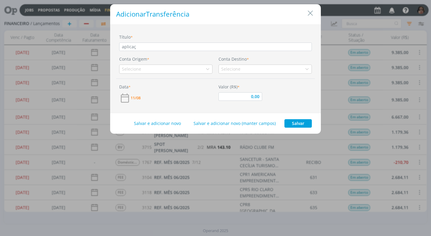
type input "aplicaçã"
type input "0,00"
type input "aplicação"
type input "0,00"
type input "aplicação"
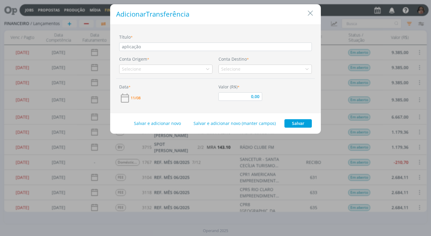
type input "0,00"
type input "aplicação"
type input "0,00"
type input "aplicaçã"
type input "0,00"
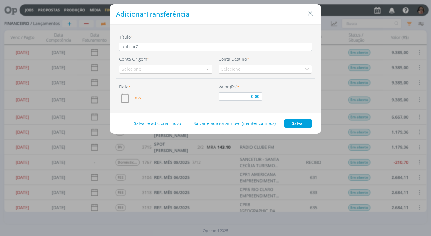
type input "aplicaç"
type input "0,00"
type input "aplica"
type input "0,00"
type input "aplic"
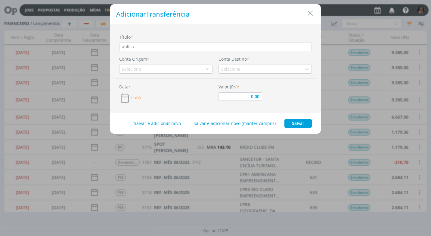
type input "0,00"
type input "apli"
type input "0,00"
type input "ap"
type input "0,00"
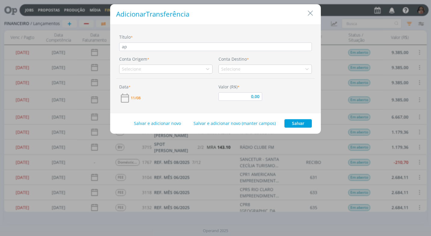
type input "a"
type input "0,00"
type input "A"
type input "0,00"
type input "AP"
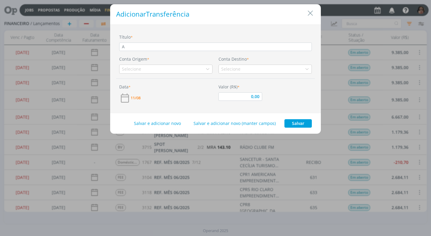
type input "0,00"
type input "APL"
type input "0,00"
type input "APLI"
type input "0,00"
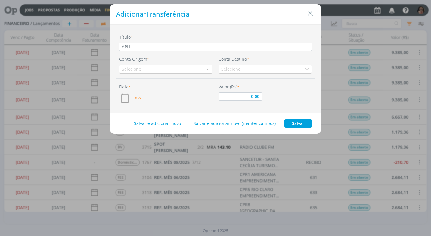
type input "APLIC"
type input "0,00"
type input "APLICA"
type input "0,00"
type input "APLICAÇ"
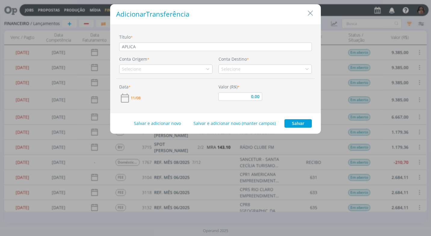
type input "0,00"
type input "APLICAÇÃ"
type input "0,00"
type input "APLICAÇÃO"
type input "0,00"
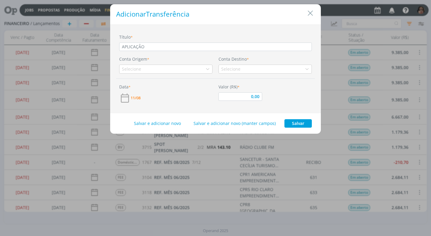
type input "APLICAÇÃO"
type input "0,00"
type input "APLICAÇÃO C"
type input "0,00"
type input "APLICAÇÃO CO"
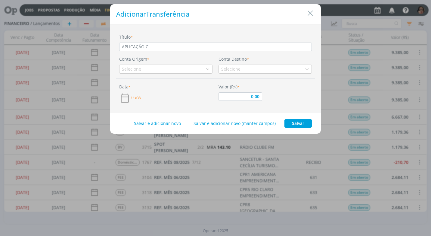
type input "0,00"
type input "APLICAÇÃO CON"
type input "0,00"
type input "APLICAÇÃO CONT"
type input "0,00"
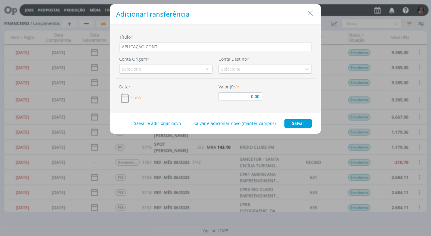
type input "APLICAÇÃO CONTA"
type input "0,00"
type input "APLICAÇÃO CONTAM"
type input "0,00"
type input "APLICAÇÃO CONTAMA"
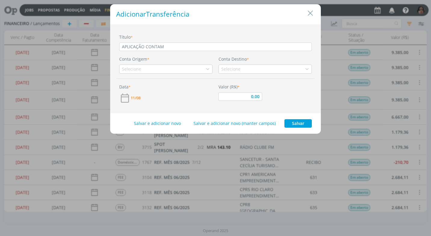
type input "0,00"
type input "APLICAÇÃO CONTAMAX"
type input "0,00"
type input "APLICAÇÃO CONTAMAX"
click at [207, 70] on icon "dialog" at bounding box center [208, 69] width 4 height 4
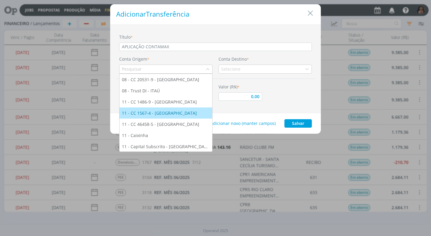
drag, startPoint x: 179, startPoint y: 112, endPoint x: 183, endPoint y: 111, distance: 4.4
click at [180, 112] on div "11 - CC 1567-4 - SANTANDER" at bounding box center [166, 113] width 88 height 6
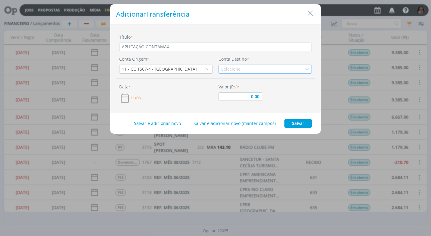
click at [307, 69] on icon "dialog" at bounding box center [307, 69] width 4 height 4
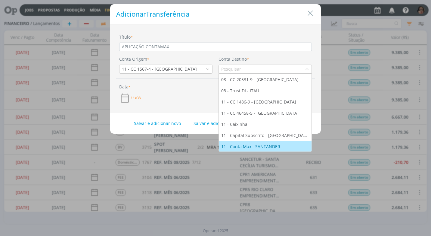
click at [269, 146] on div "11 - Conta Max - SANTANDER" at bounding box center [251, 146] width 60 height 6
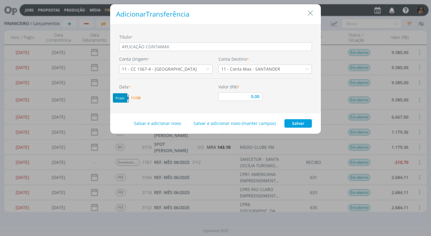
click at [138, 96] on span "11/08" at bounding box center [136, 98] width 10 height 4
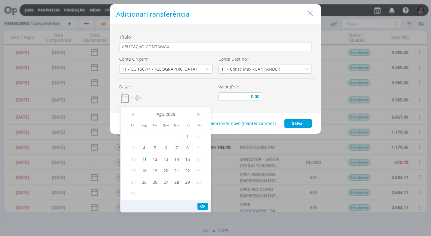
drag, startPoint x: 186, startPoint y: 147, endPoint x: 190, endPoint y: 153, distance: 7.4
click at [185, 147] on span "8" at bounding box center [187, 147] width 11 height 11
drag, startPoint x: 204, startPoint y: 205, endPoint x: 214, endPoint y: 194, distance: 15.3
click at [206, 203] on button "Ok" at bounding box center [203, 205] width 11 height 7
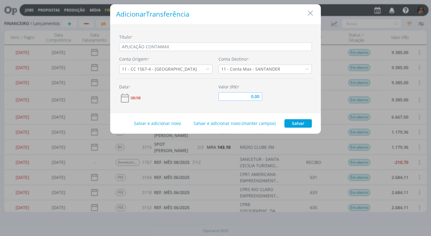
click at [249, 95] on input "0,00" at bounding box center [241, 96] width 44 height 8
click at [276, 99] on div "Data * 08/08 Valor (R$) * 8.716,90" at bounding box center [215, 93] width 199 height 20
click at [298, 121] on button "Salvar" at bounding box center [298, 123] width 27 height 8
type input "8.716,90"
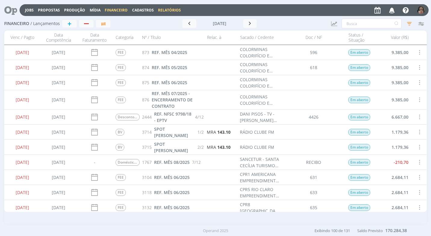
click at [161, 8] on link "Relatórios" at bounding box center [169, 10] width 23 height 5
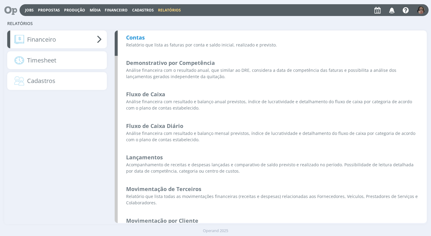
click at [139, 38] on b "Contas" at bounding box center [135, 37] width 19 height 7
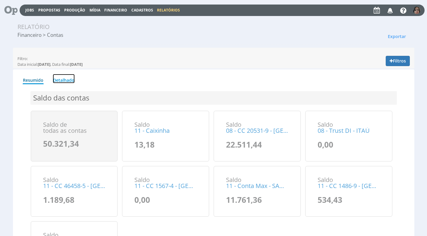
click at [63, 80] on link "Detalhado" at bounding box center [64, 78] width 22 height 9
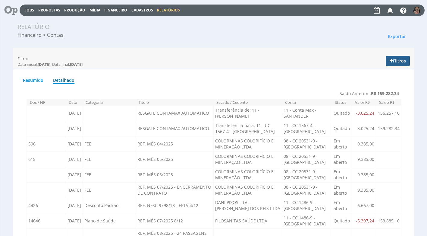
click at [398, 57] on button "Filtros" at bounding box center [397, 61] width 24 height 10
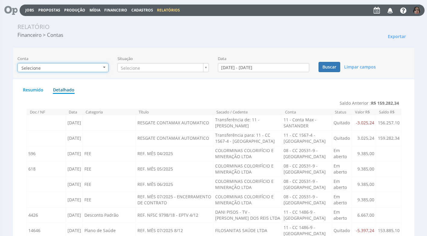
click at [105, 67] on b "button" at bounding box center [104, 67] width 2 height 1
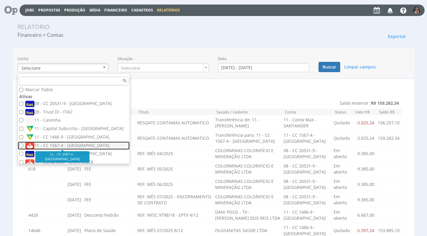
click at [85, 145] on label "11 - CC 1567-4 - [GEOGRAPHIC_DATA]" at bounding box center [74, 145] width 98 height 7
click at [23, 145] on input "11 - CC 1567-4 - [GEOGRAPHIC_DATA]" at bounding box center [21, 145] width 4 height 4
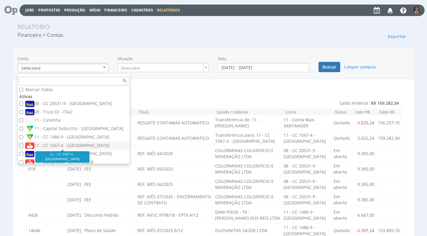
checkbox input "true"
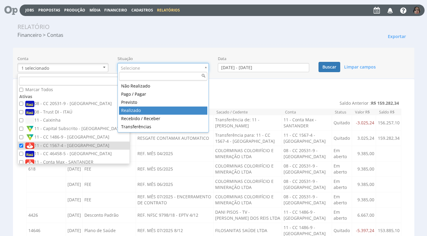
drag, startPoint x: 157, startPoint y: 109, endPoint x: 161, endPoint y: 109, distance: 4.2
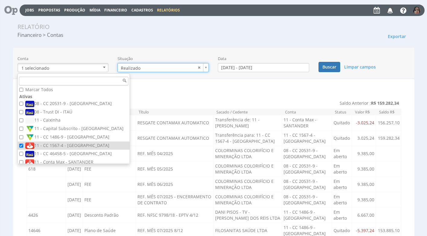
type input "realizado"
click at [232, 68] on input "[DATE] - [DATE]" at bounding box center [263, 67] width 91 height 9
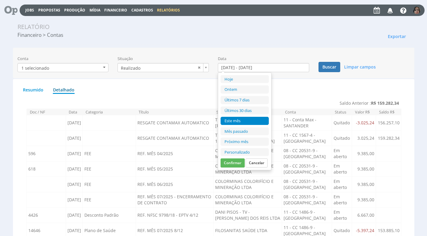
click at [245, 152] on li "Personalizado" at bounding box center [244, 152] width 48 height 8
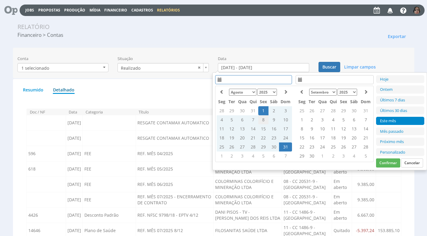
click at [260, 118] on td "8" at bounding box center [263, 119] width 10 height 9
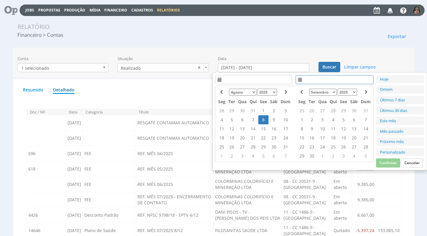
click at [260, 121] on td "8" at bounding box center [263, 119] width 10 height 9
click at [392, 160] on button "Confirmar" at bounding box center [388, 162] width 24 height 9
type input "08/08/2025 - 08/08/2025"
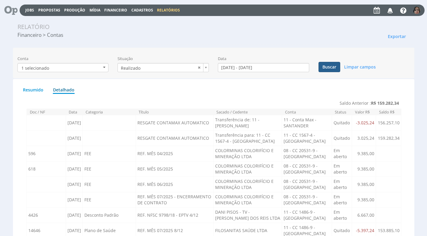
click at [323, 68] on button "Buscar" at bounding box center [329, 67] width 22 height 10
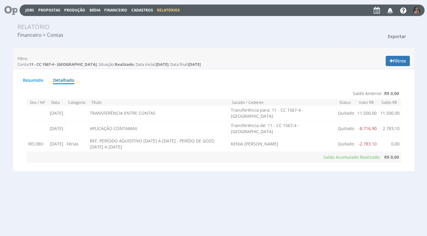
click at [395, 36] on span "Exportar" at bounding box center [397, 36] width 18 height 6
click at [382, 62] on link "Imprimir" at bounding box center [386, 64] width 48 height 8
click at [405, 60] on button "Filtros" at bounding box center [397, 61] width 24 height 10
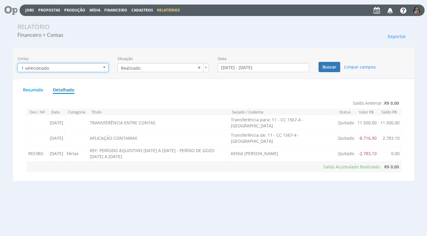
click at [105, 67] on b "button" at bounding box center [104, 67] width 2 height 1
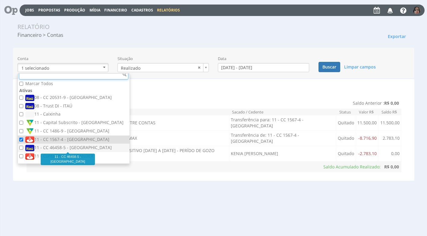
scroll to position [13, 0]
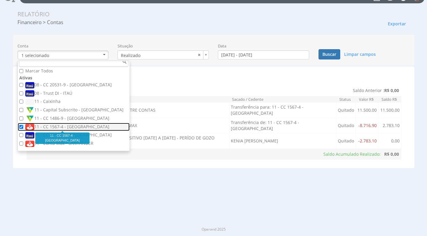
click at [72, 123] on label "11 - CC 1567-4 - [GEOGRAPHIC_DATA]" at bounding box center [74, 126] width 98 height 7
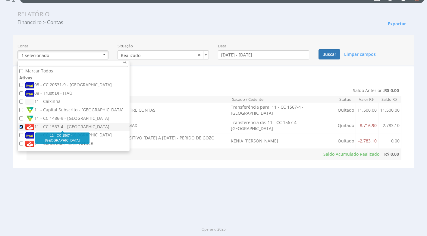
click at [23, 125] on input "11 - CC 1567-4 - [GEOGRAPHIC_DATA]" at bounding box center [21, 127] width 4 height 4
checkbox input "false"
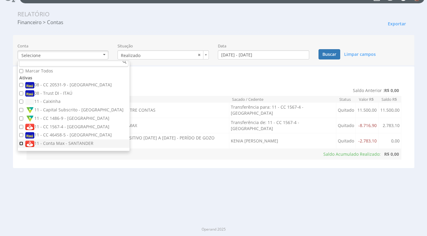
click at [22, 142] on input "11 - Conta Max - SANTANDER" at bounding box center [21, 143] width 4 height 4
checkbox input "true"
click at [160, 95] on div "Saldo Anterior : R$ 0,00 Doc / NF Data Categoria Título Sacado / Cedente Status…" at bounding box center [213, 122] width 375 height 74
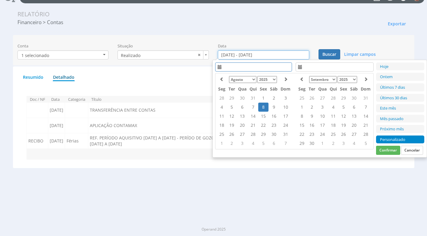
drag, startPoint x: 231, startPoint y: 55, endPoint x: 228, endPoint y: 63, distance: 8.7
click at [231, 55] on input "08/08/2025 - 08/08/2025" at bounding box center [263, 54] width 91 height 9
click at [221, 116] on td "11" at bounding box center [222, 115] width 10 height 9
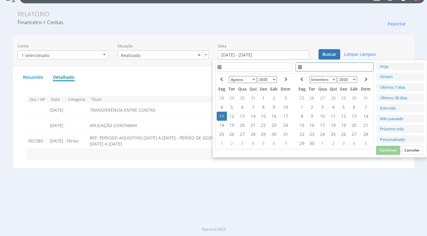
click at [221, 116] on td "11" at bounding box center [222, 115] width 10 height 9
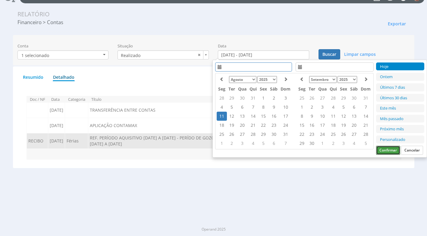
drag, startPoint x: 389, startPoint y: 149, endPoint x: 377, endPoint y: 134, distance: 18.8
click at [388, 148] on button "Confirmar" at bounding box center [388, 149] width 24 height 9
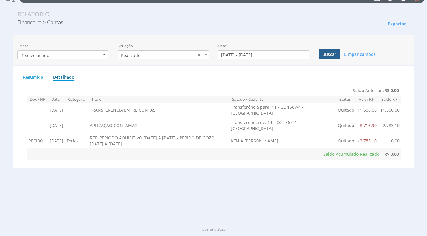
click at [331, 53] on button "Buscar" at bounding box center [329, 54] width 22 height 10
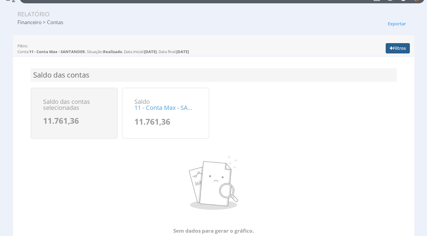
click at [395, 49] on button "Filtros" at bounding box center [397, 48] width 24 height 10
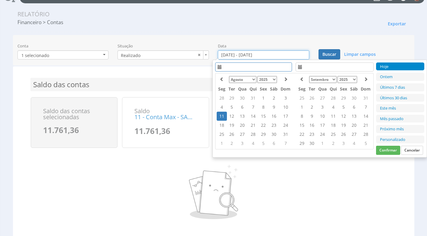
drag, startPoint x: 232, startPoint y: 52, endPoint x: 230, endPoint y: 63, distance: 10.7
click at [232, 52] on input "11/08/2025 - 11/08/2025" at bounding box center [263, 54] width 91 height 9
click at [262, 105] on td "8" at bounding box center [263, 106] width 10 height 9
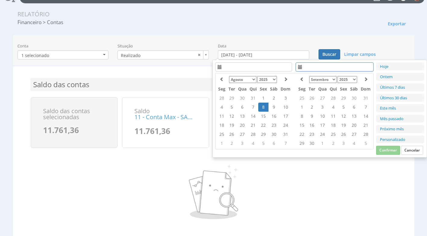
click at [262, 105] on td "8" at bounding box center [263, 106] width 10 height 9
click at [387, 148] on button "Confirmar" at bounding box center [388, 149] width 24 height 9
type input "08/08/2025 - 08/08/2025"
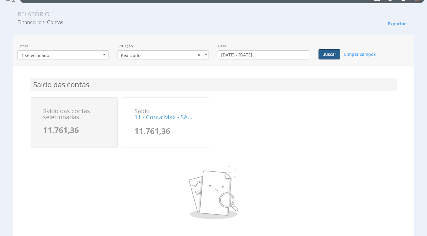
click at [332, 54] on button "Buscar" at bounding box center [329, 54] width 22 height 10
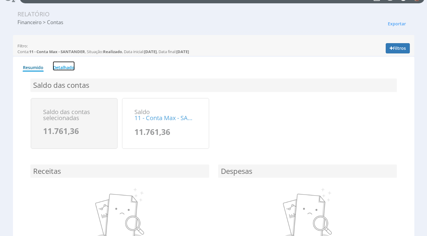
click at [65, 70] on link "Detalhado" at bounding box center [64, 65] width 22 height 9
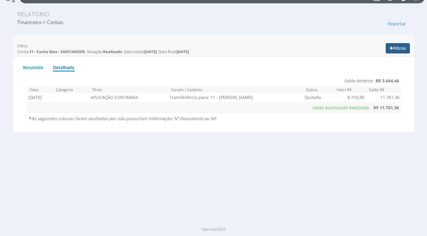
click at [396, 48] on button "Filtros" at bounding box center [397, 48] width 24 height 10
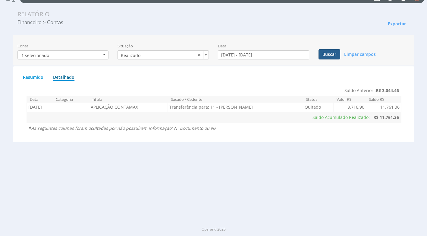
click at [331, 55] on button "Buscar" at bounding box center [329, 54] width 22 height 10
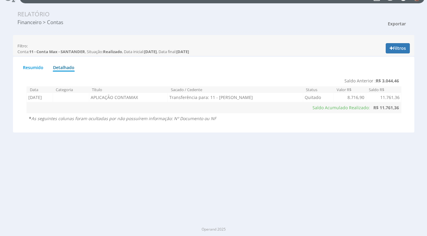
click at [398, 22] on span "Exportar" at bounding box center [397, 24] width 18 height 6
click at [381, 49] on link "Imprimir" at bounding box center [386, 51] width 48 height 8
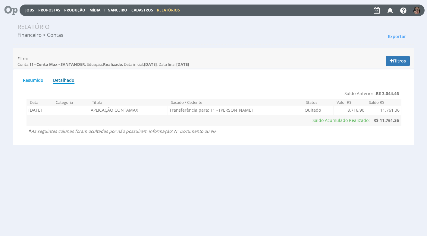
click at [112, 10] on span "Financeiro" at bounding box center [115, 10] width 23 height 5
click at [109, 17] on link "Lançamentos" at bounding box center [116, 19] width 51 height 9
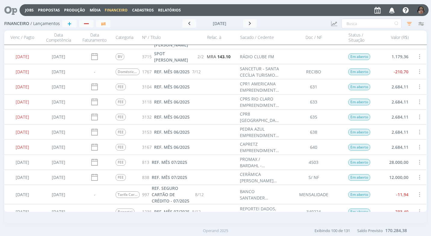
scroll to position [60, 0]
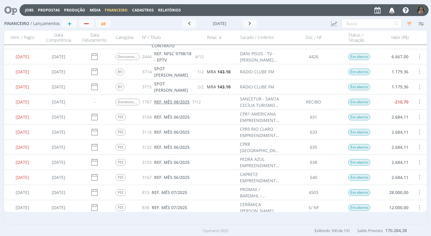
click at [170, 101] on span "REF. MÊS 08/2025" at bounding box center [172, 102] width 36 height 6
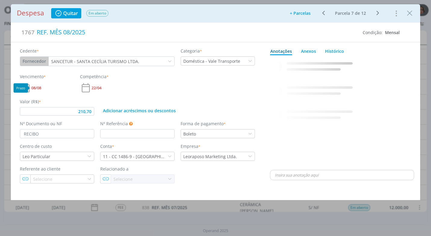
click at [37, 89] on span "08/08" at bounding box center [36, 88] width 10 height 4
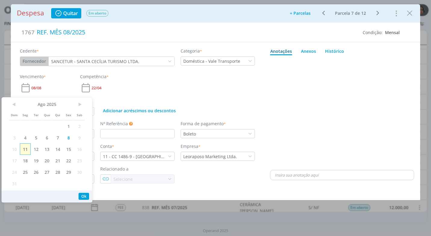
click at [27, 148] on span "11" at bounding box center [25, 148] width 11 height 11
click at [84, 196] on button "Ok" at bounding box center [84, 195] width 11 height 7
type input "210,70"
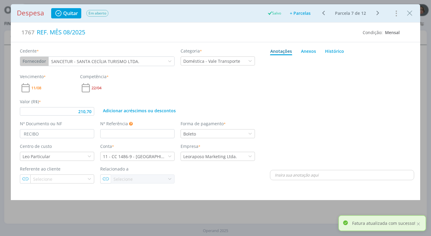
drag, startPoint x: 411, startPoint y: 15, endPoint x: 388, endPoint y: 150, distance: 136.9
click at [411, 15] on icon "Close" at bounding box center [409, 13] width 9 height 9
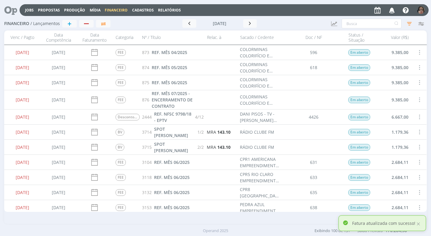
scroll to position [30, 0]
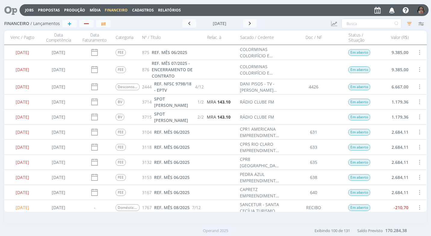
click at [417, 131] on span at bounding box center [419, 132] width 7 height 8
click at [407, 129] on div "Selecionar" at bounding box center [400, 128] width 60 height 9
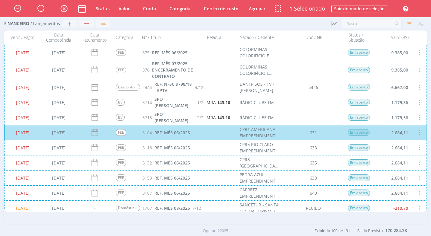
scroll to position [90, 0]
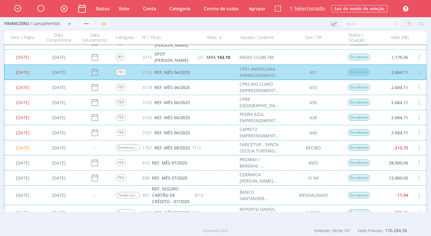
click at [394, 88] on div "08/08/2025 07/04/2025 FEE 3118 REF. MÊS 06/2025 CPR5 RIO CLARO EMPREENDIMENTO I…" at bounding box center [215, 87] width 423 height 15
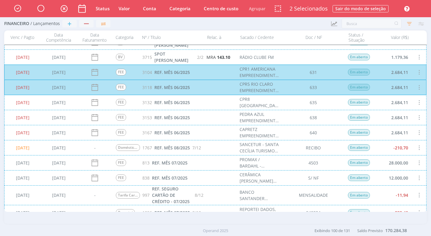
click at [398, 105] on div "08/08/2025 07/04/2025 FEE 3132 REF. MÊS 06/2025 CPR8 SANTA BÁRBARA DO OESTE EMP…" at bounding box center [215, 102] width 423 height 15
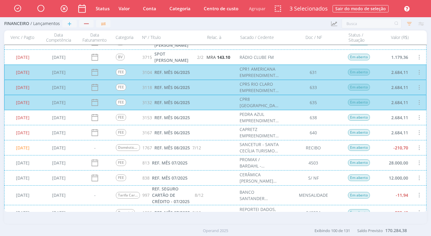
drag, startPoint x: 397, startPoint y: 117, endPoint x: 404, endPoint y: 133, distance: 17.8
click at [397, 118] on div "08/08/2025 07/04/2025 FEE 3153 REF. MÊS 06/2025 PEDRA AZUL EMPREENDIMENTO IMOBI…" at bounding box center [215, 117] width 423 height 15
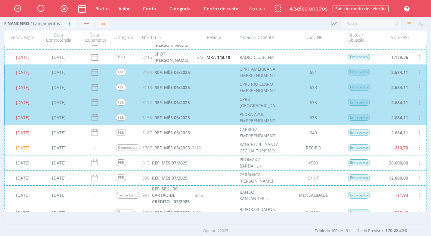
click at [407, 136] on div "08/08/2025 07/04/2025 FEE 3167 REF. MÊS 06/2025 CAPRETZ EMPREENDIMENTOS IMOBILI…" at bounding box center [215, 132] width 423 height 15
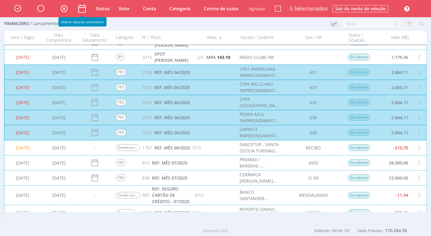
click at [83, 10] on icon at bounding box center [82, 8] width 11 height 11
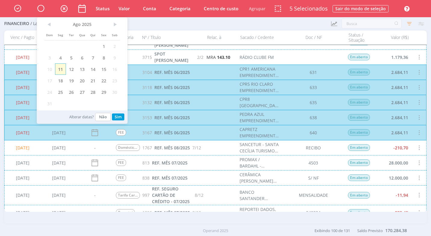
click at [62, 66] on span "11" at bounding box center [60, 68] width 11 height 11
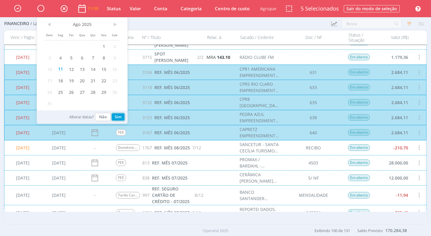
click at [118, 117] on button "Sim" at bounding box center [118, 116] width 12 height 7
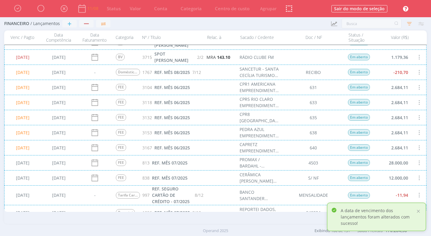
scroll to position [0, 0]
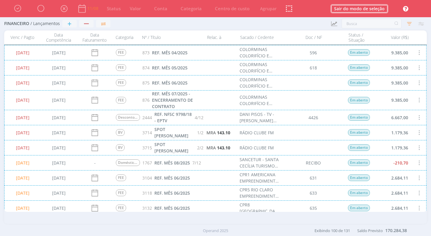
drag, startPoint x: 345, startPoint y: 7, endPoint x: 330, endPoint y: 58, distance: 53.0
click at [345, 7] on button "Sair do modo de seleção" at bounding box center [360, 8] width 56 height 7
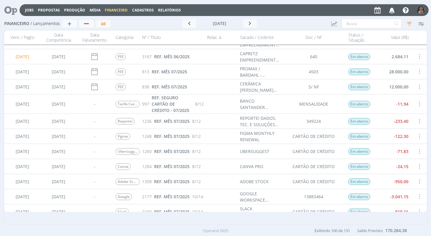
scroll to position [151, 0]
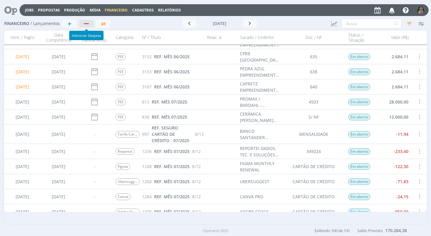
click at [88, 26] on button "button" at bounding box center [86, 24] width 14 height 8
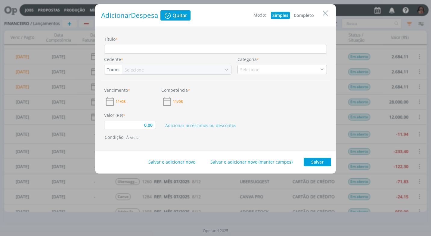
drag, startPoint x: 310, startPoint y: 14, endPoint x: 279, endPoint y: 27, distance: 33.1
click at [306, 14] on button "Completo" at bounding box center [303, 15] width 23 height 7
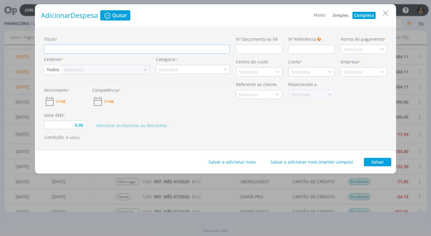
click at [104, 52] on input "Título *" at bounding box center [137, 49] width 186 height 9
type input "0,00"
type input "R"
type input "0,00"
type input "RE"
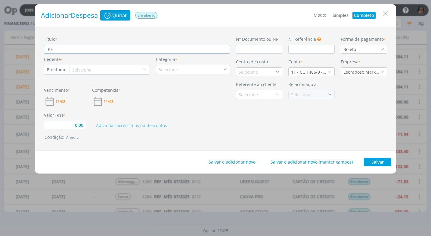
type input "0,00"
type input "REF"
type input "0,00"
type input "REF."
type input "0,00"
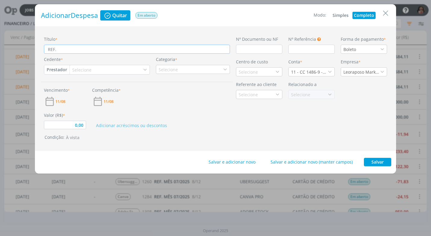
type input "REF."
type input "0,00"
type input "REF."
type input "0,00"
type input "REF. E"
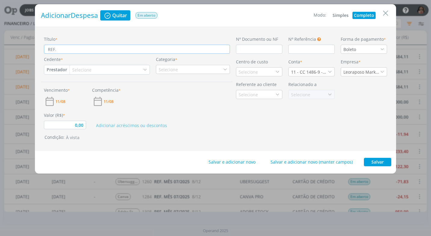
type input "0,00"
type input "REF. ES"
type input "0,00"
type input "REF. EST"
type input "0,00"
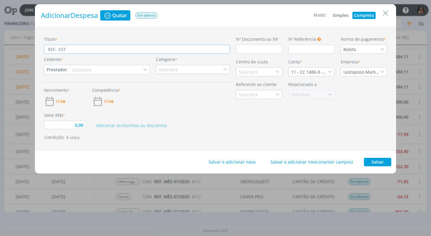
type input "REF. ESTA"
type input "0,00"
type input "REF. ESTAC"
type input "0,00"
type input "REF. ESTACI"
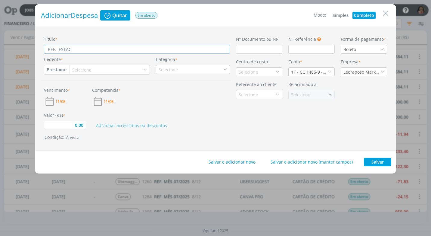
type input "0,00"
type input "REF. ESTACIO"
type input "0,00"
type input "REF. ESTACION"
type input "0,00"
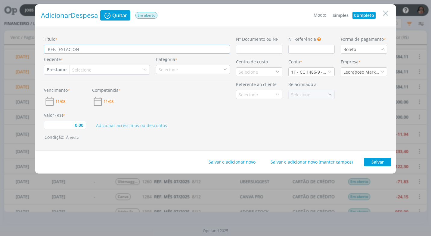
type input "REF. ESTACIONA"
type input "0,00"
type input "REF. ESTACIONAM"
type input "0,00"
type input "REF. ESTACIONAME"
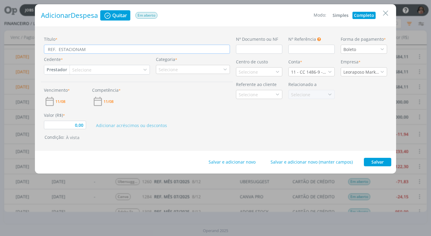
type input "0,00"
type input "REF. ESTACIONAMEN"
type input "0,00"
type input "REF. ESTACIONAMENT"
type input "0,00"
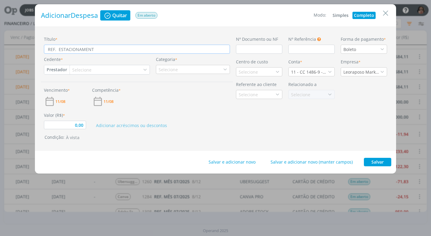
type input "REF. ESTACIONAMENTO"
type input "0,00"
type input "REF. ESTACIONAMENTO"
type input "0,00"
type input "REF. ESTACIONAMENTO -"
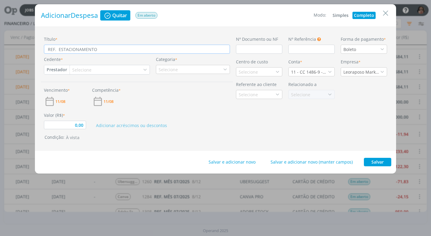
type input "0,00"
type input "REF. ESTACIONAMENTO -"
type input "0,00"
type input "REF. ESTACIONAMENTO - Z"
type input "0,00"
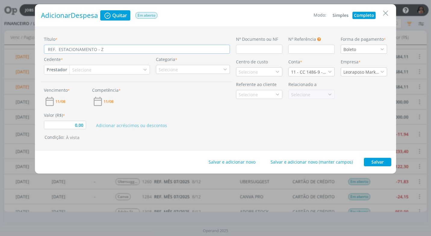
type input "REF. ESTACIONAMENTO - ZO"
type input "0,00"
type input "REF. ESTACIONAMENTO - ZON"
type input "0,00"
type input "REF. ESTACIONAMENTO - ZONA"
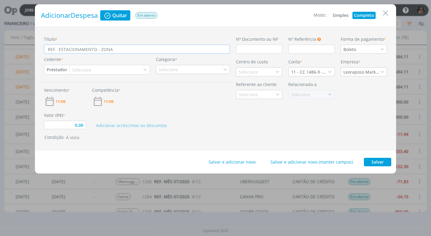
type input "0,00"
type input "REF. ESTACIONAMENTO - ZONA"
type input "0,00"
type input "REF. ESTACIONAMENTO - ZONA A"
type input "0,00"
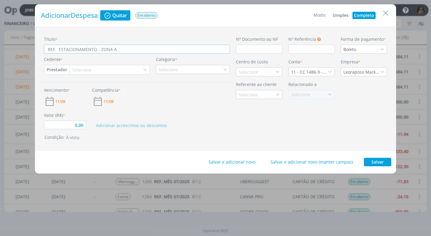
type input "REF. ESTACIONAMENTO - ZONA AZ"
type input "0,00"
type input "REF. ESTACIONAMENTO - ZONA AZU"
type input "0,00"
type input "REF. ESTACIONAMENTO - ZONA AZUL"
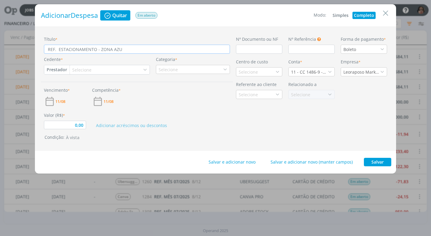
type input "0,00"
type input "REF. ESTACIONAMENTO - ZONA AZUL"
click at [249, 50] on input "dialog" at bounding box center [259, 49] width 46 height 9
type input "0,00"
type input "CU"
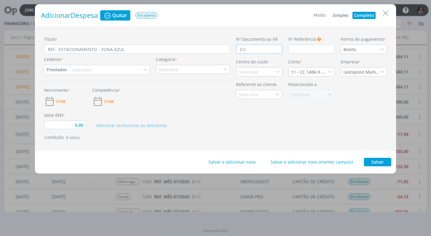
type input "0,00"
type input "CUP"
type input "0,00"
type input "CUPO"
type input "0,00"
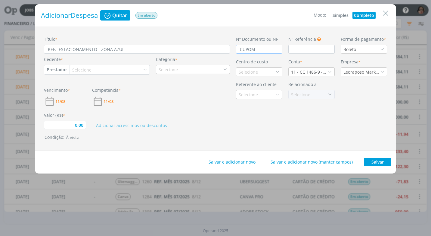
type input "CUPOM"
click at [382, 48] on icon "dialog" at bounding box center [382, 49] width 4 height 4
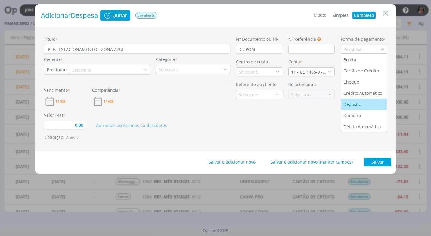
scroll to position [23, 0]
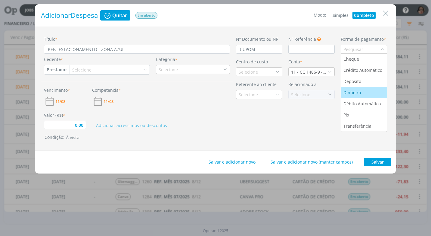
drag, startPoint x: 364, startPoint y: 92, endPoint x: 356, endPoint y: 93, distance: 8.2
click at [364, 92] on div "Dinheiro" at bounding box center [364, 92] width 41 height 6
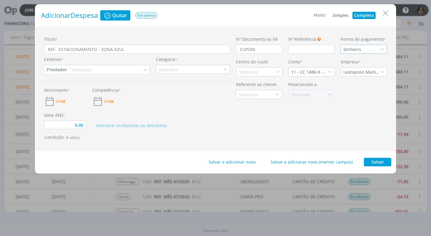
click at [49, 67] on button "Prestador" at bounding box center [56, 69] width 25 height 9
drag, startPoint x: 70, startPoint y: 89, endPoint x: 73, endPoint y: 86, distance: 3.2
click at [70, 88] on link "Fornecedor" at bounding box center [69, 90] width 48 height 10
type input "0,00"
click at [85, 69] on div "Selecione" at bounding box center [85, 70] width 20 height 6
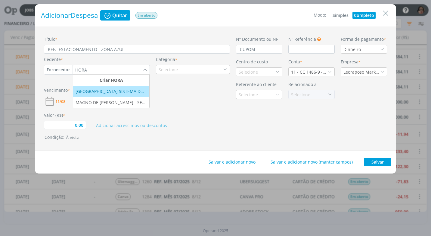
type input "HORA"
click at [104, 92] on div "HORA PARK R C - HORA PARK SISTEMA DE ESTACIONAMENTO ROTATIVO LTDA" at bounding box center [111, 91] width 71 height 6
type input "0,00"
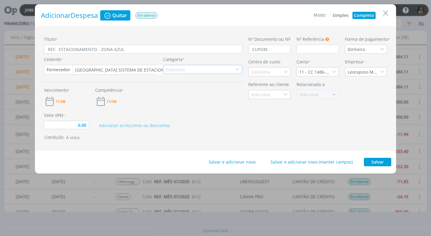
click at [240, 69] on icon "dialog" at bounding box center [238, 69] width 4 height 4
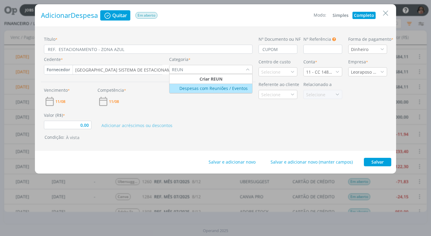
type input "REUN"
drag, startPoint x: 224, startPoint y: 88, endPoint x: 273, endPoint y: 95, distance: 49.8
click at [233, 92] on li "Despesas com Reuniões / Eventos" at bounding box center [211, 89] width 83 height 10
type input "0,00"
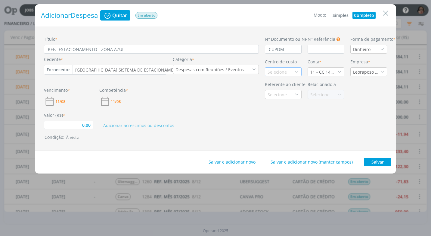
click at [294, 73] on div "Selecione" at bounding box center [283, 71] width 37 height 9
type input "PRO"
click at [287, 95] on div "Promax / Bardahl" at bounding box center [283, 93] width 31 height 6
click at [341, 70] on icon "dialog" at bounding box center [340, 72] width 4 height 4
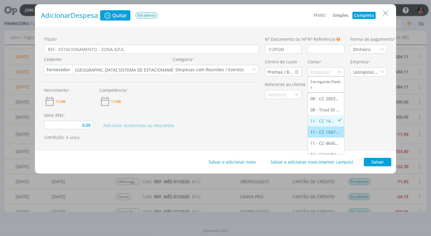
scroll to position [28, 0]
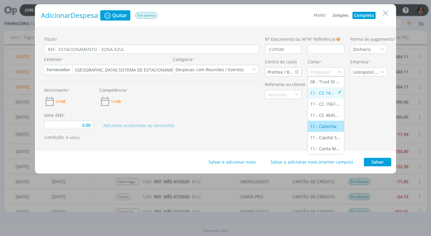
click at [335, 126] on div "11 - Caixinha" at bounding box center [324, 126] width 27 height 6
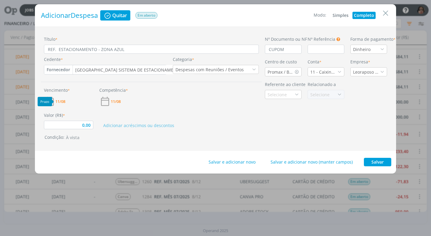
click at [63, 101] on span "11/08" at bounding box center [60, 101] width 10 height 4
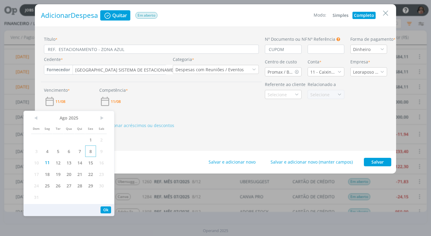
click at [90, 154] on span "8" at bounding box center [90, 150] width 11 height 11
click at [107, 204] on div "Ok" at bounding box center [69, 210] width 90 height 12
drag, startPoint x: 107, startPoint y: 207, endPoint x: 106, endPoint y: 201, distance: 6.0
click at [107, 207] on button "Ok" at bounding box center [106, 209] width 11 height 7
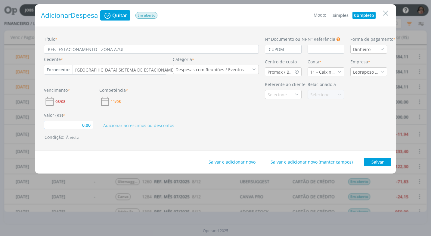
click at [83, 121] on input "0,00" at bounding box center [68, 124] width 49 height 8
click at [190, 144] on div "Título * REF. ESTACIONAMENTO - ZONA AZUL Cedente * Fornecedor Cliente Fornecedo…" at bounding box center [215, 89] width 361 height 124
click at [384, 161] on button "Salvar" at bounding box center [377, 162] width 27 height 8
type input "2,00"
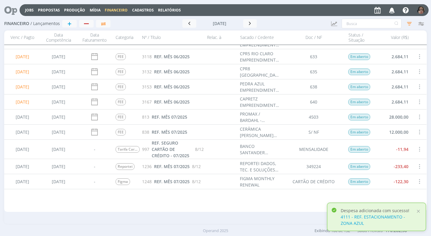
scroll to position [0, 0]
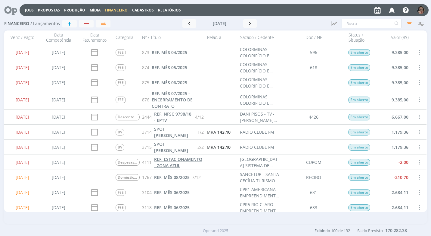
click at [173, 160] on span "REF. ESTACIONAMENTO - ZONA AZUL" at bounding box center [178, 162] width 48 height 12
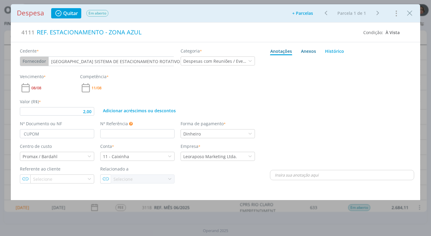
click at [305, 49] on div "Anexos 0" at bounding box center [308, 51] width 15 height 6
type input "2,00"
click at [376, 67] on span "procure em seu computador" at bounding box center [368, 67] width 51 height 5
click at [376, 62] on input "Arraste seus arquivos ou procure em seu computador" at bounding box center [342, 61] width 144 height 2
type input "C:\fakepath\CUPOM HORA PARK - R$ 2,00 - CAIXINHA.pdf"
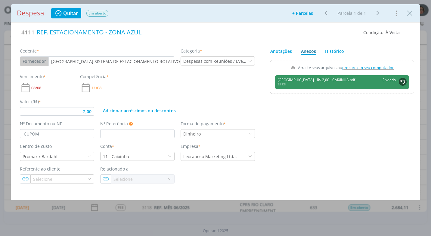
type input "2,00"
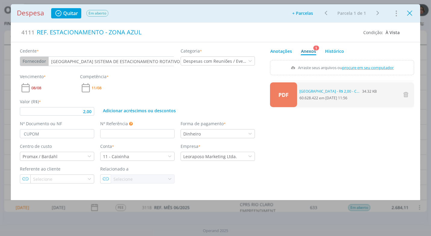
click at [411, 11] on icon "Close" at bounding box center [409, 13] width 9 height 9
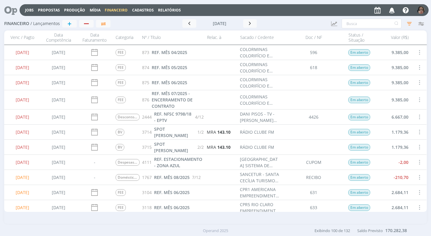
click at [419, 158] on span at bounding box center [419, 162] width 7 height 8
click at [403, 163] on div "Quitar" at bounding box center [400, 167] width 60 height 9
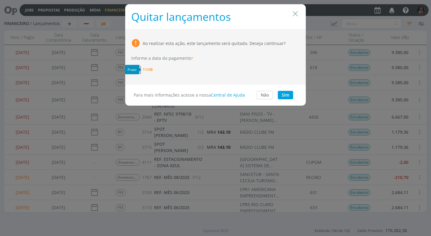
click at [147, 69] on span "11/08" at bounding box center [148, 69] width 10 height 4
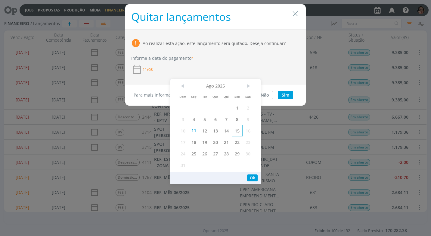
drag, startPoint x: 237, startPoint y: 120, endPoint x: 239, endPoint y: 126, distance: 6.5
click at [237, 120] on span "8" at bounding box center [237, 118] width 11 height 11
click at [251, 178] on button "Ok" at bounding box center [252, 177] width 11 height 7
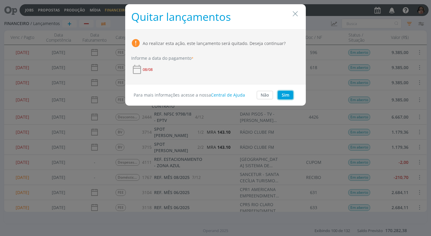
click at [282, 97] on button "Sim" at bounding box center [285, 95] width 15 height 8
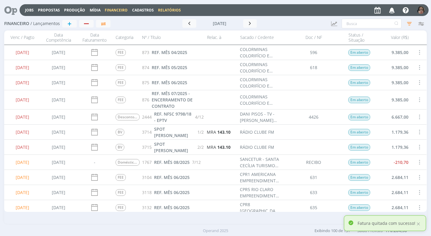
click at [168, 10] on link "Relatórios" at bounding box center [169, 10] width 23 height 5
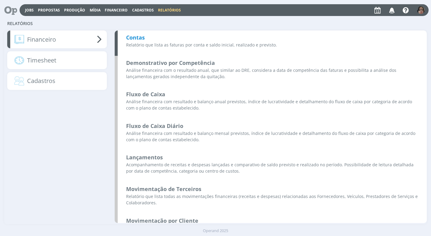
click at [137, 39] on b "Contas" at bounding box center [135, 37] width 19 height 7
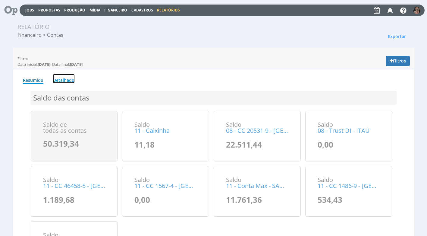
click at [64, 81] on link "Detalhado" at bounding box center [64, 78] width 22 height 9
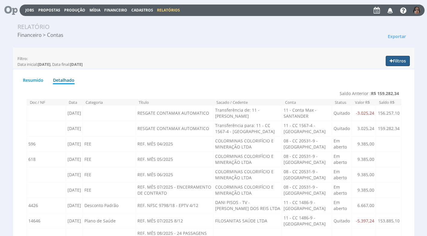
drag, startPoint x: 398, startPoint y: 60, endPoint x: 381, endPoint y: 63, distance: 17.1
click at [398, 60] on button "Filtros" at bounding box center [397, 61] width 24 height 10
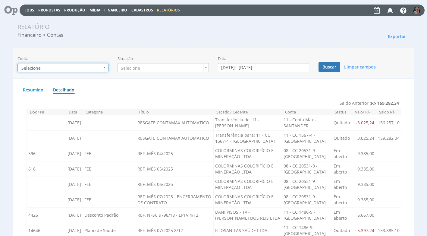
click at [104, 69] on button "Selecione" at bounding box center [62, 67] width 91 height 9
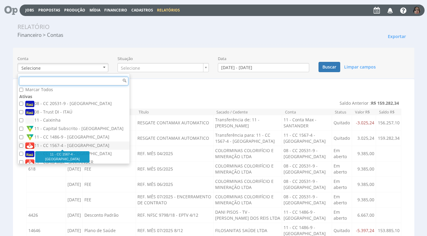
scroll to position [6, 0]
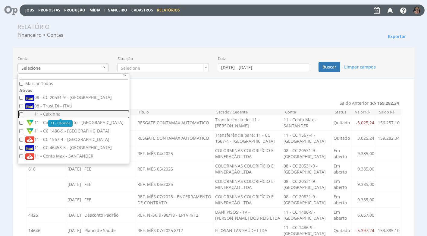
click at [58, 112] on label "11 - Caixinha" at bounding box center [74, 114] width 98 height 7
click at [23, 112] on input "11 - Caixinha" at bounding box center [21, 114] width 4 height 4
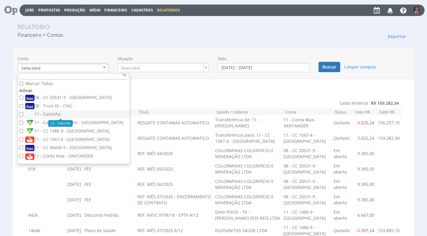
checkbox input "true"
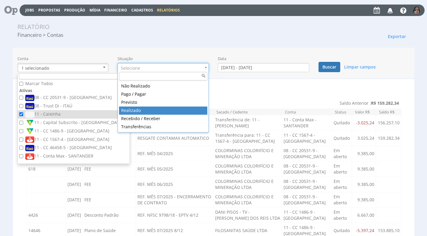
drag, startPoint x: 150, startPoint y: 110, endPoint x: 163, endPoint y: 102, distance: 14.8
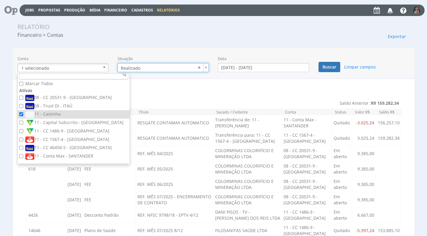
type input "realizado"
click at [233, 68] on input "[DATE] - [DATE]" at bounding box center [263, 67] width 91 height 9
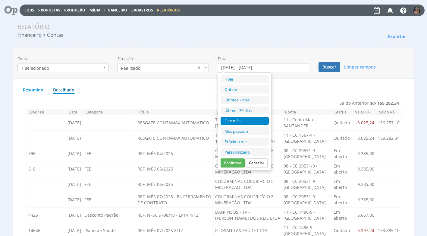
drag, startPoint x: 233, startPoint y: 152, endPoint x: 232, endPoint y: 143, distance: 9.1
click at [233, 150] on li "Personalizado" at bounding box center [244, 152] width 48 height 8
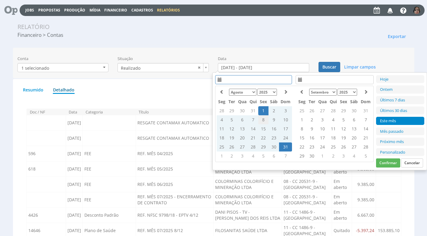
click at [262, 118] on td "8" at bounding box center [263, 119] width 10 height 9
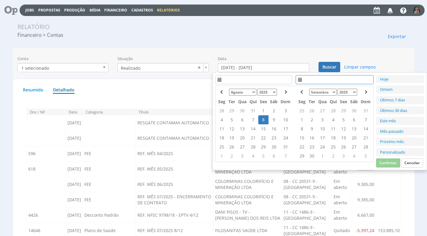
click at [260, 118] on td "8" at bounding box center [263, 119] width 10 height 9
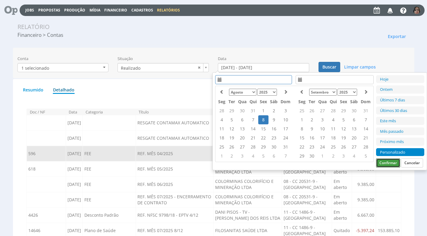
drag, startPoint x: 389, startPoint y: 161, endPoint x: 366, endPoint y: 148, distance: 26.4
click at [387, 159] on button "Confirmar" at bounding box center [388, 162] width 24 height 9
type input "[DATE] - [DATE]"
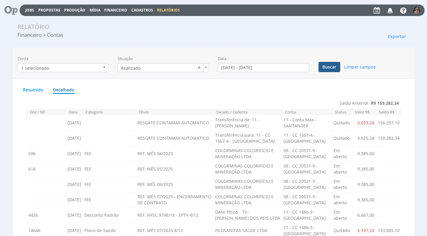
click at [336, 66] on button "Buscar" at bounding box center [329, 67] width 22 height 10
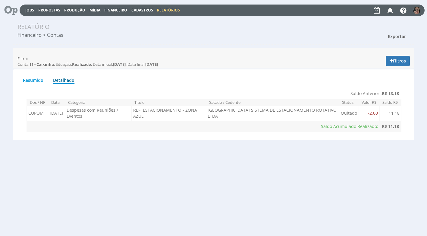
click at [401, 36] on span "Exportar" at bounding box center [397, 36] width 18 height 6
click at [377, 63] on link "Imprimir" at bounding box center [386, 64] width 48 height 8
click at [117, 9] on span "Financeiro" at bounding box center [115, 10] width 23 height 5
click at [123, 22] on link "Lançamentos" at bounding box center [116, 19] width 51 height 9
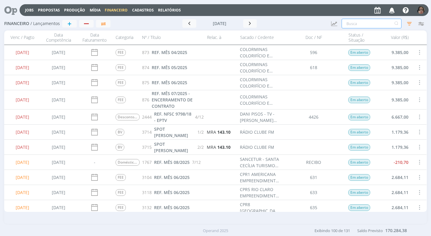
click at [345, 22] on input "text" at bounding box center [372, 24] width 60 height 10
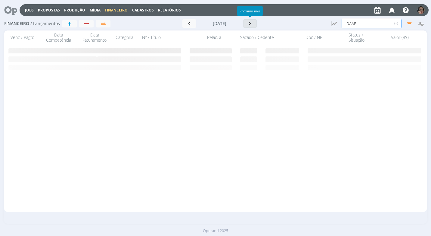
type input "DAAE"
click at [249, 23] on icon "button" at bounding box center [250, 23] width 6 height 6
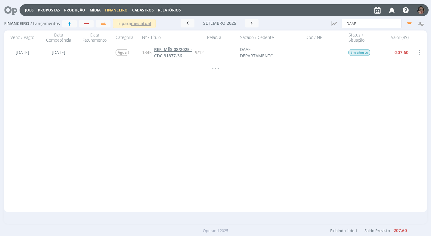
click at [172, 55] on span "REF. MÊS 08/2025 - CDC 31877-36" at bounding box center [173, 52] width 38 height 12
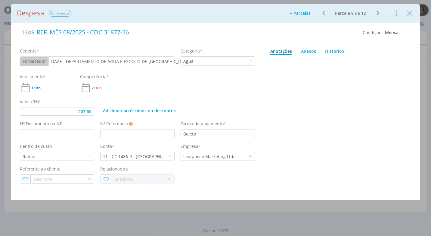
type input "207,60"
click at [36, 130] on input "dialog" at bounding box center [57, 133] width 74 height 9
type input "082"
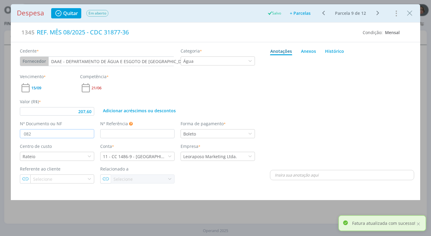
type input "207,60"
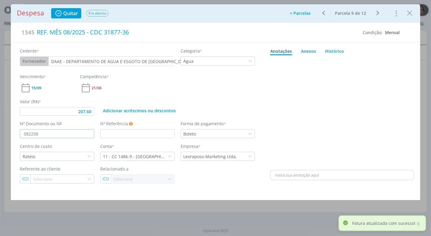
type input "0822588"
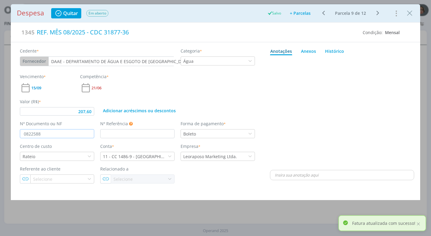
type input "207,60"
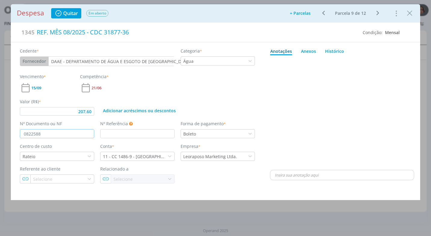
type input "0822588"
click at [92, 113] on input "207,60" at bounding box center [57, 111] width 74 height 8
click at [136, 108] on button "Adicionar acréscimos ou descontos" at bounding box center [139, 110] width 78 height 7
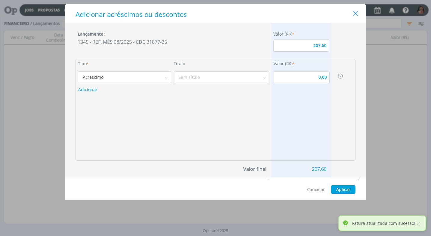
drag, startPoint x: 356, startPoint y: 16, endPoint x: 263, endPoint y: 130, distance: 147.3
click at [356, 17] on icon "Close" at bounding box center [355, 13] width 9 height 9
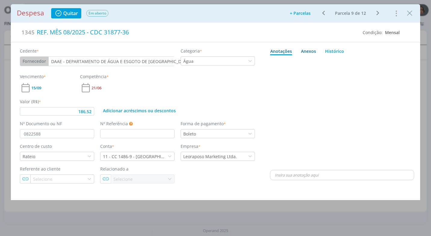
drag, startPoint x: 311, startPoint y: 51, endPoint x: 307, endPoint y: 51, distance: 3.4
click at [310, 51] on div "Anexos 0" at bounding box center [308, 51] width 15 height 6
type input "186,52"
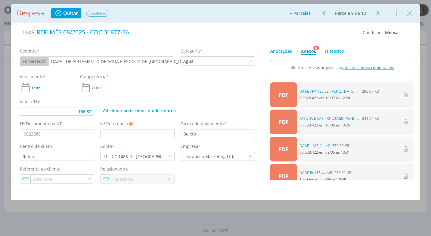
click at [360, 67] on span "procure em seu computador" at bounding box center [368, 67] width 51 height 5
click at [360, 62] on input "Arraste seus arquivos ou procure em seu computador" at bounding box center [342, 61] width 144 height 2
type input "C:\fakepath\BOLETO DAAE - R$ 186,52 - VENC. [DATE].pdf"
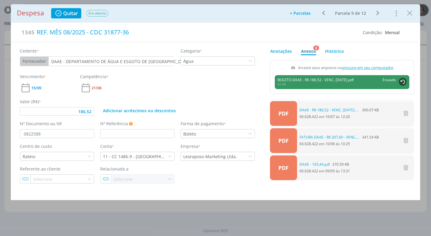
type input "186,52"
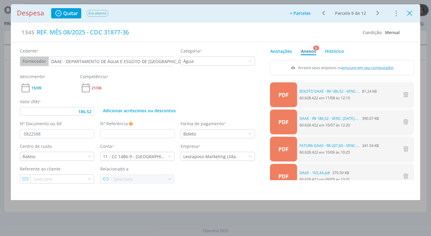
click at [409, 14] on icon "Close" at bounding box center [409, 13] width 9 height 9
